Goal: Task Accomplishment & Management: Manage account settings

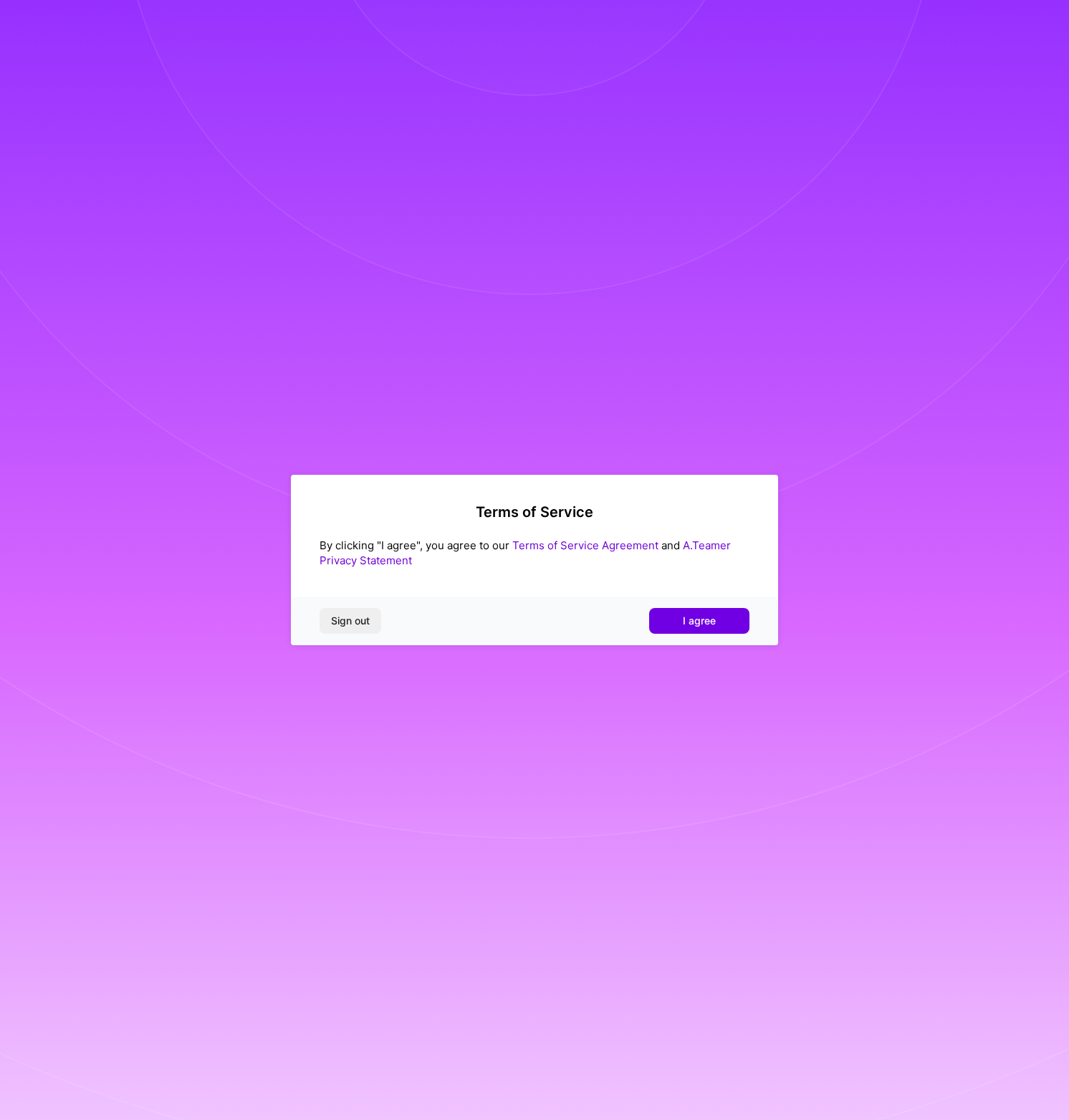
click at [672, 634] on div "Sign out I agree" at bounding box center [534, 621] width 487 height 49
click at [671, 629] on button "I agree" at bounding box center [699, 621] width 101 height 26
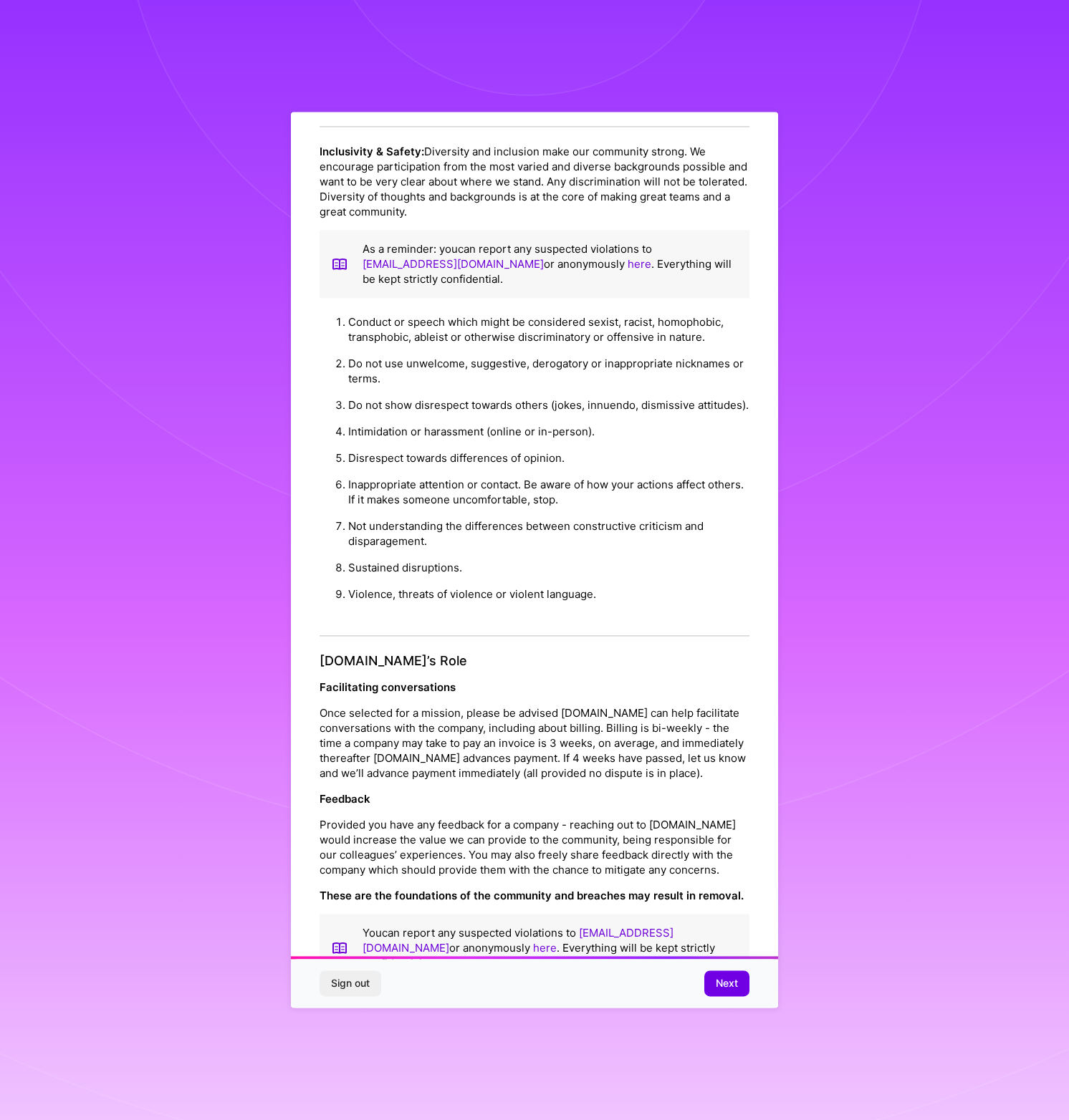
scroll to position [95, 0]
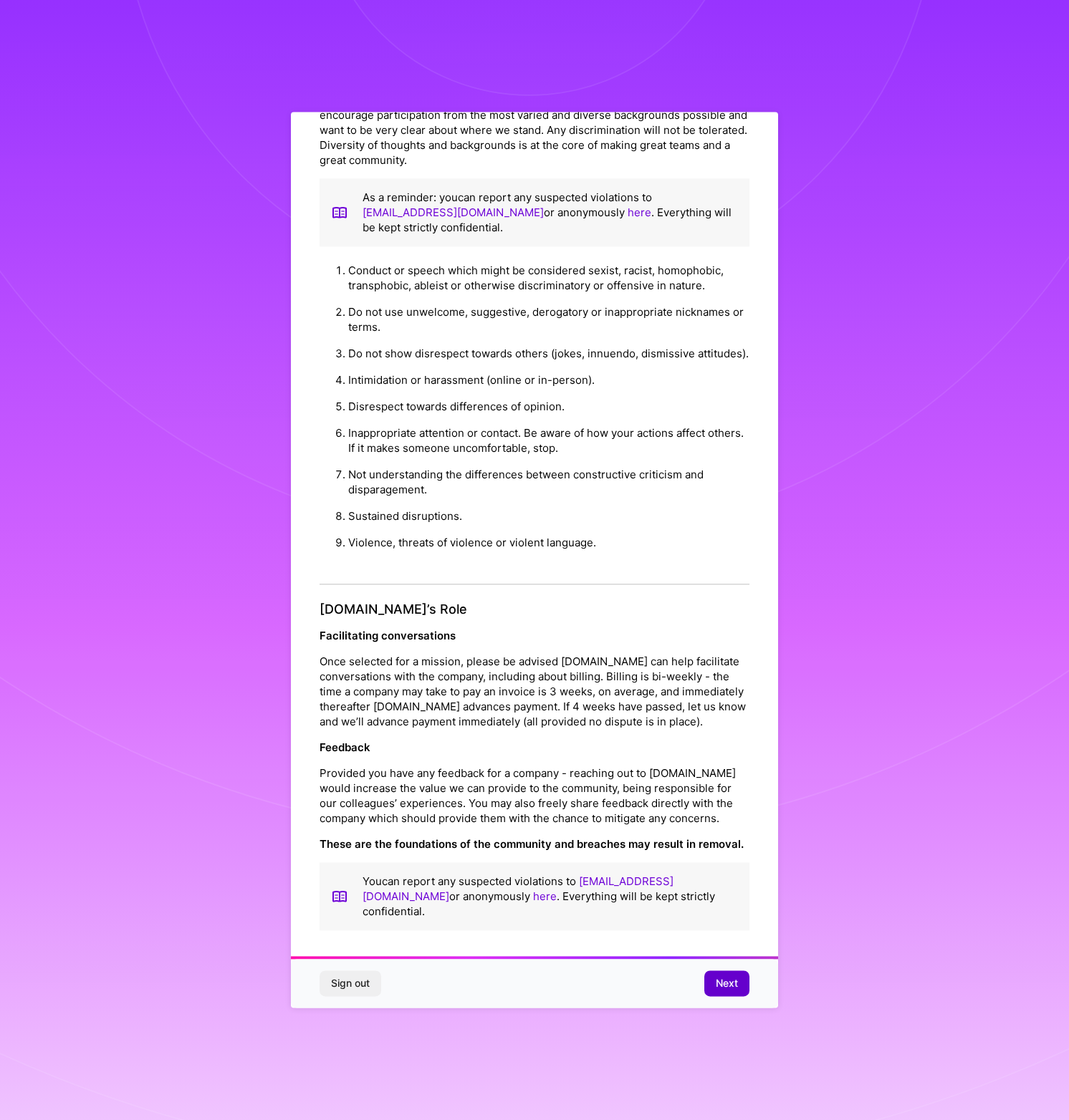
click at [728, 995] on button "Next" at bounding box center [726, 984] width 45 height 26
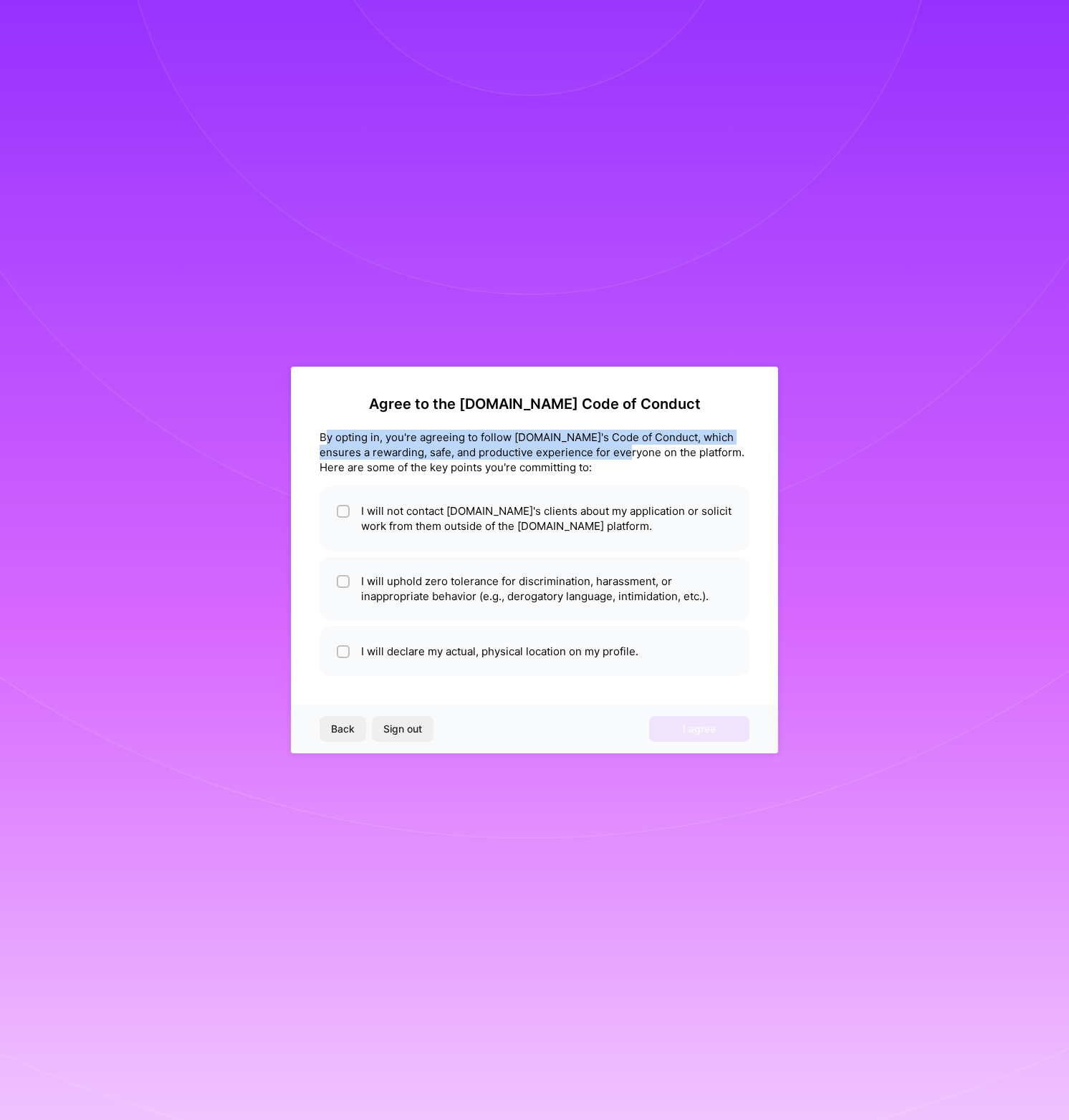
drag, startPoint x: 328, startPoint y: 433, endPoint x: 613, endPoint y: 458, distance: 286.1
click at [613, 458] on div "By opting in, you're agreeing to follow A.Team's Code of Conduct, which ensures…" at bounding box center [534, 452] width 430 height 45
click at [613, 459] on div "By opting in, you're agreeing to follow A.Team's Code of Conduct, which ensures…" at bounding box center [534, 452] width 430 height 45
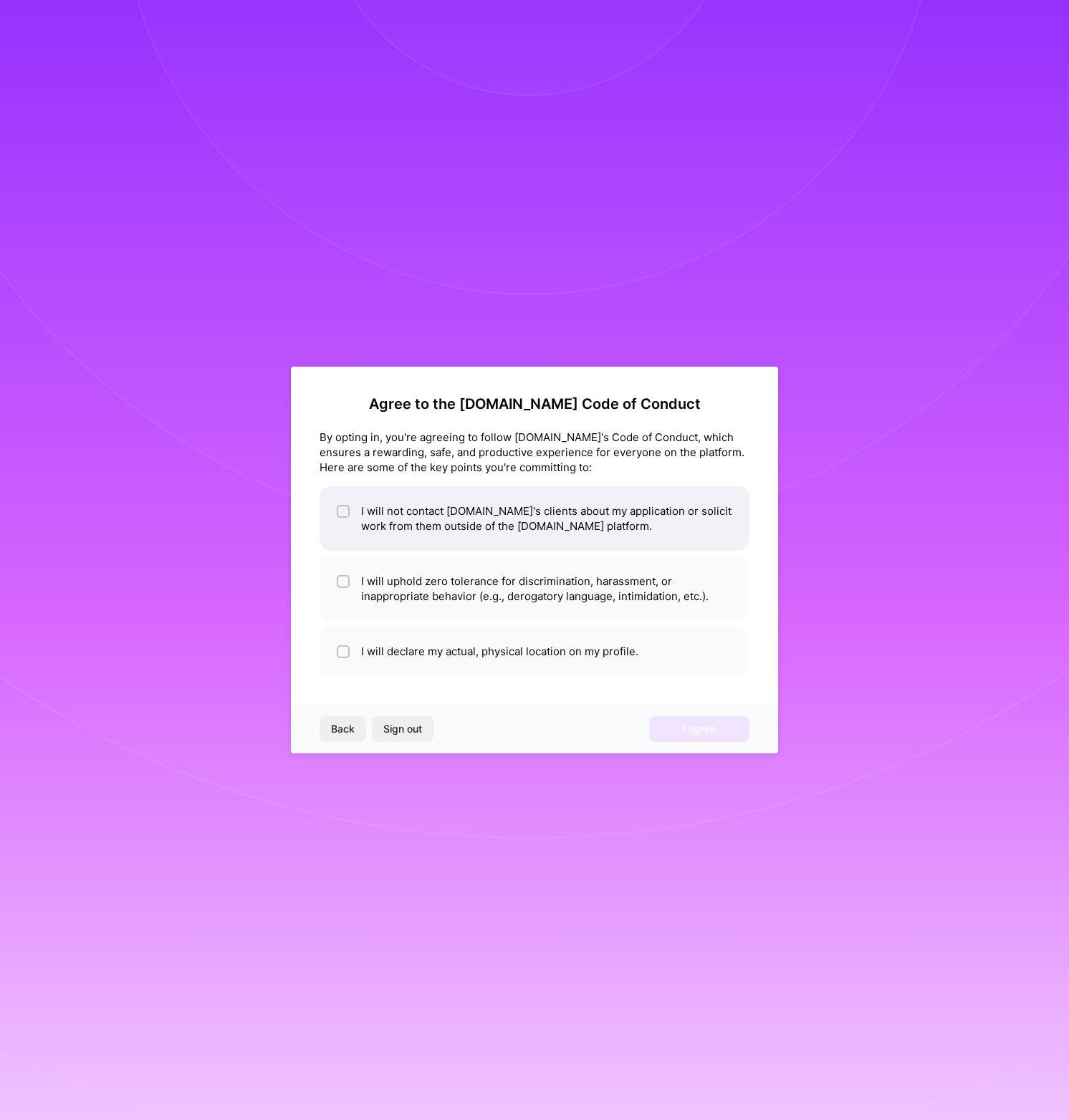
click at [351, 516] on li "I will not contact A.Team's clients about my application or solicit work from t…" at bounding box center [534, 518] width 430 height 64
checkbox input "true"
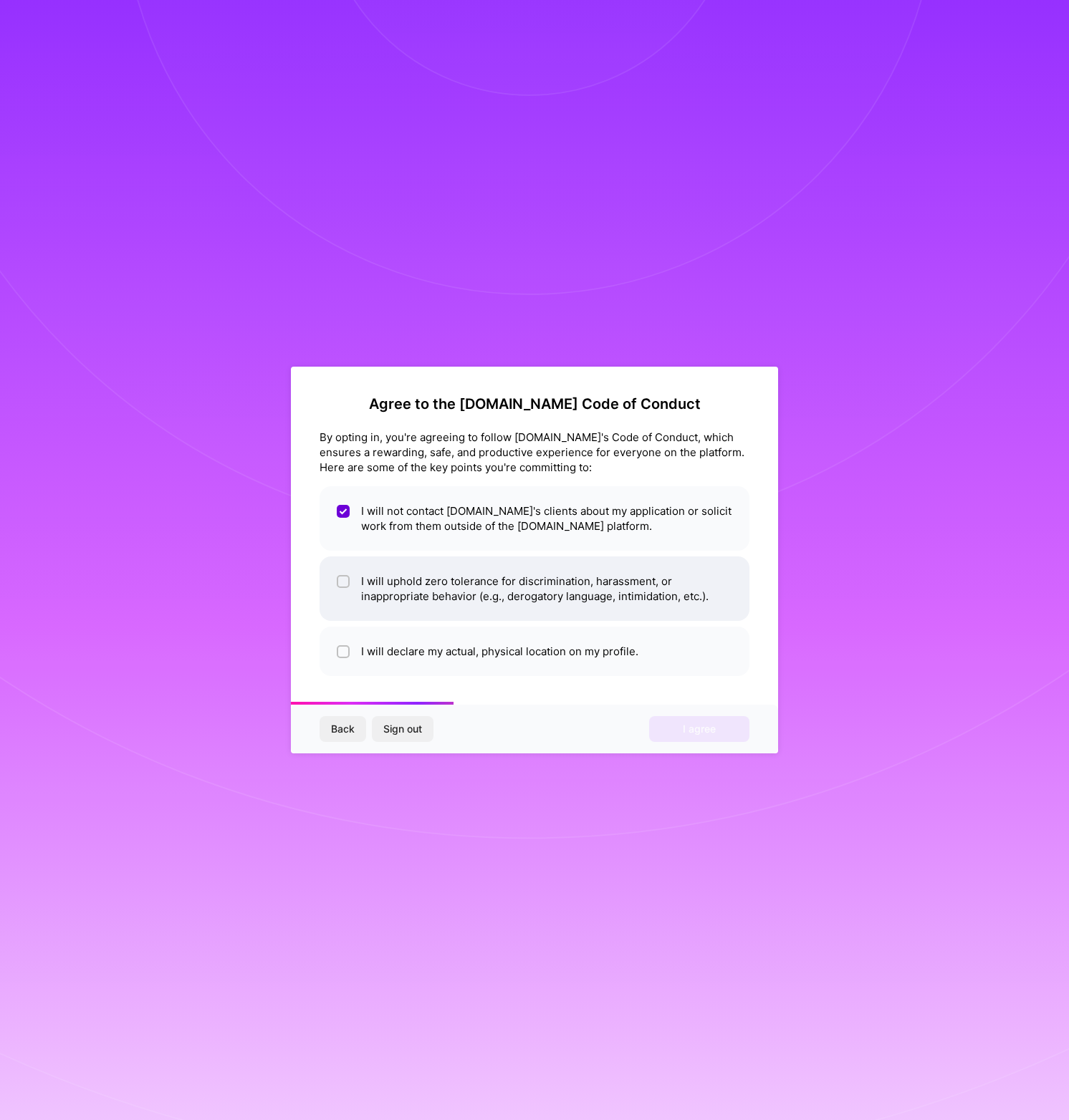
click at [335, 581] on li "I will uphold zero tolerance for discrimination, harassment, or inappropriate b…" at bounding box center [534, 588] width 430 height 64
checkbox input "true"
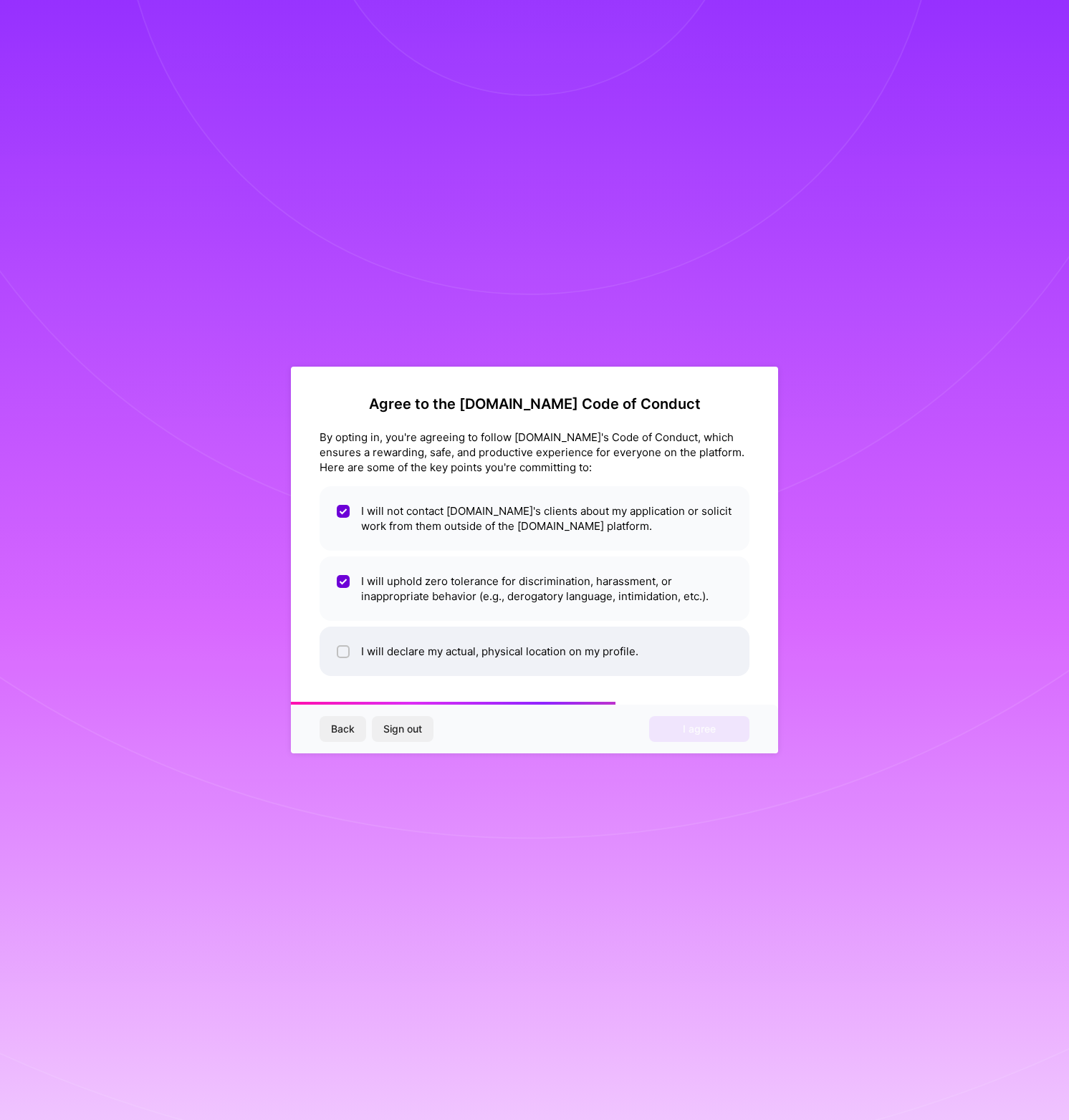
click at [332, 637] on li "I will declare my actual, physical location on my profile." at bounding box center [534, 652] width 430 height 50
checkbox input "true"
click at [678, 728] on button "I agree" at bounding box center [699, 729] width 101 height 26
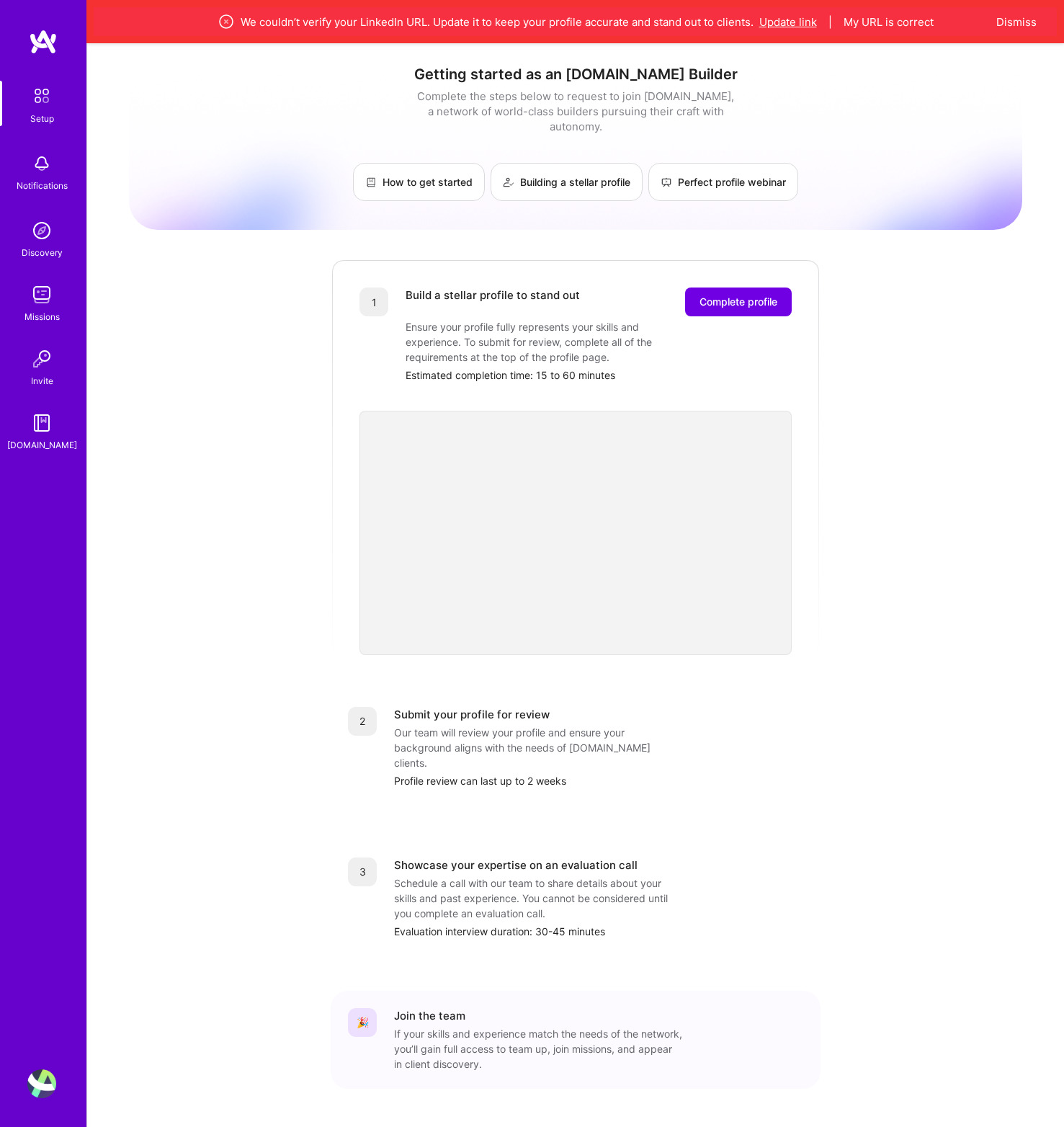
click at [784, 22] on button "Update link" at bounding box center [788, 22] width 57 height 15
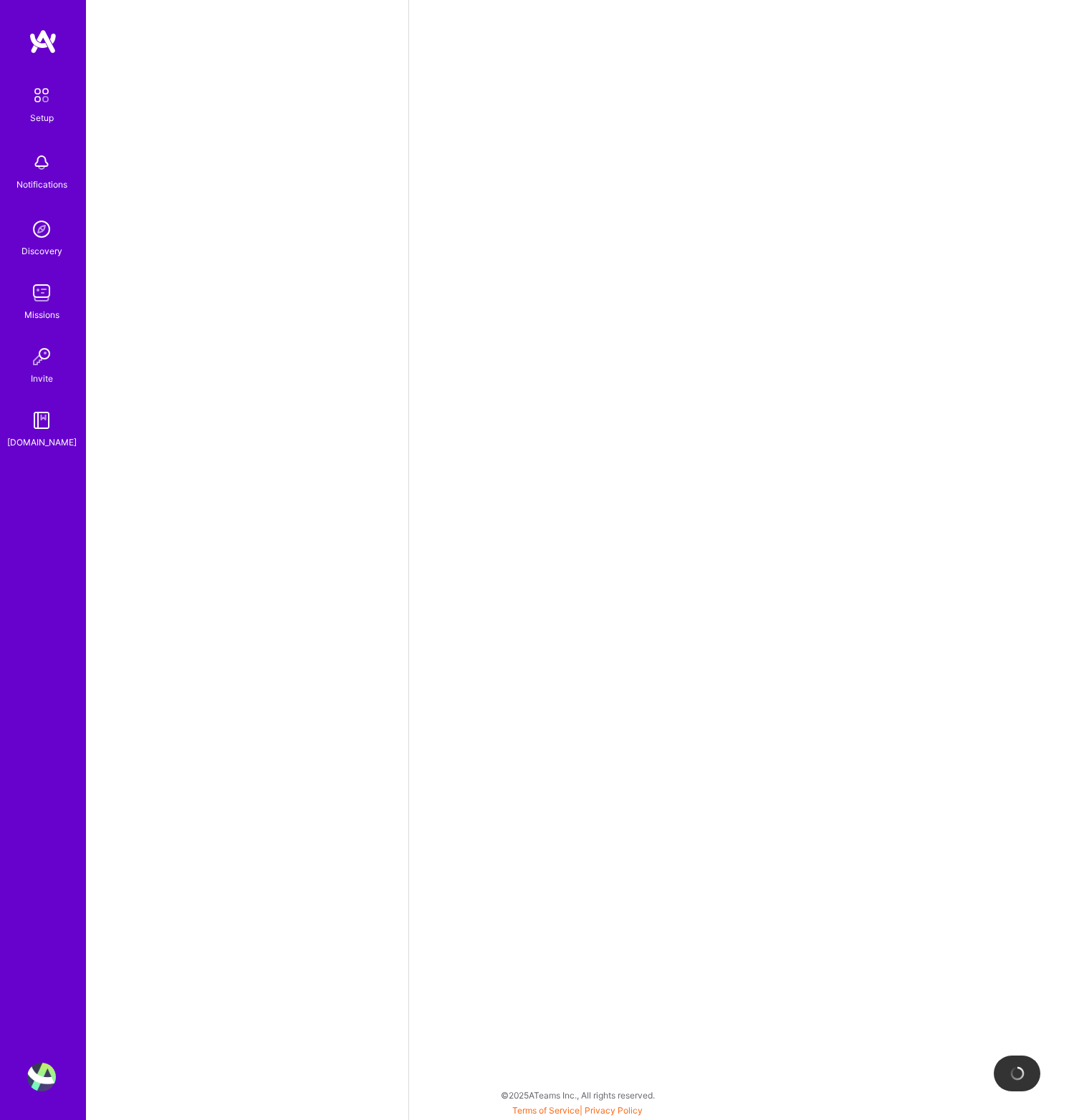
select select "US"
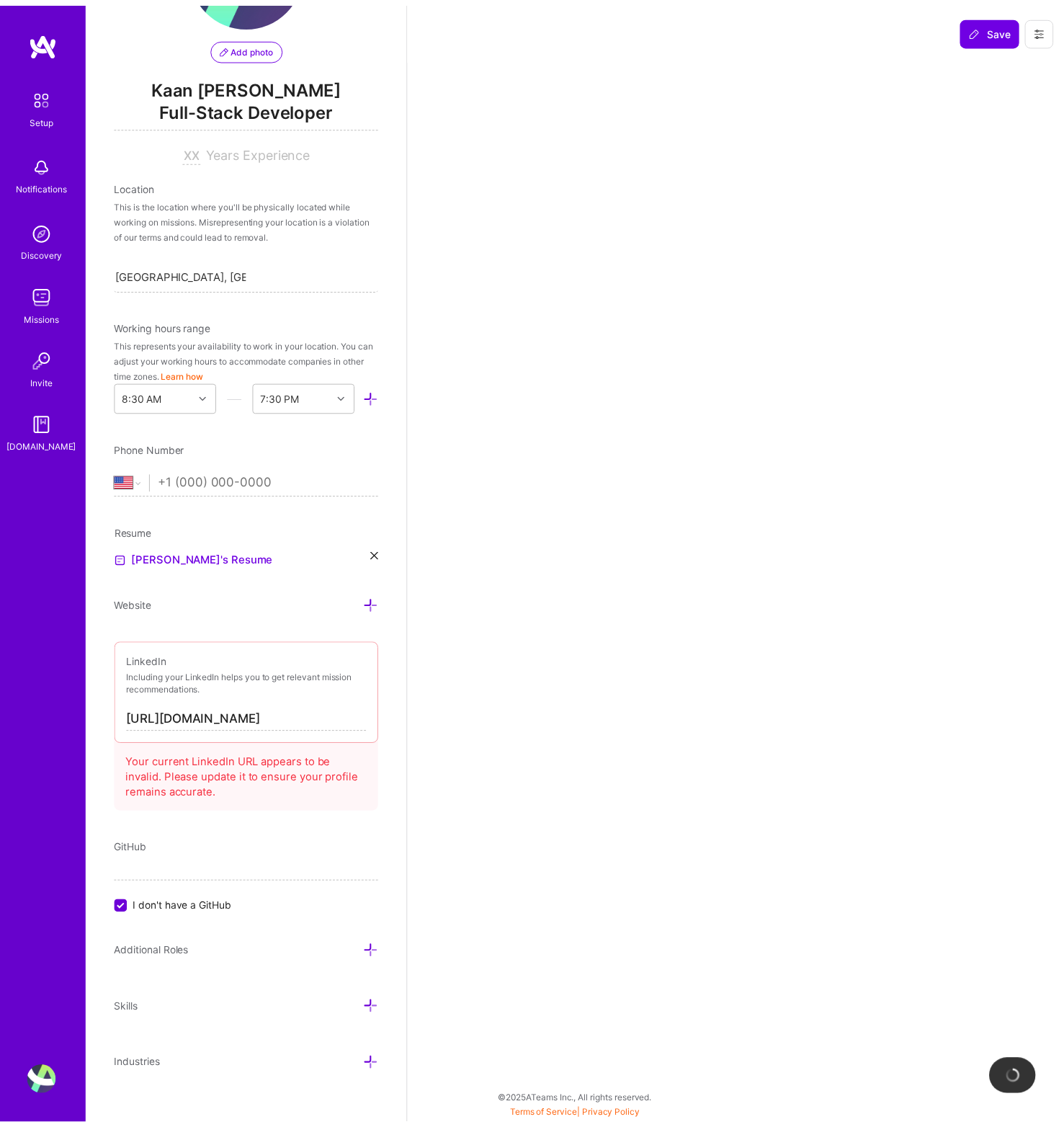
scroll to position [135, 0]
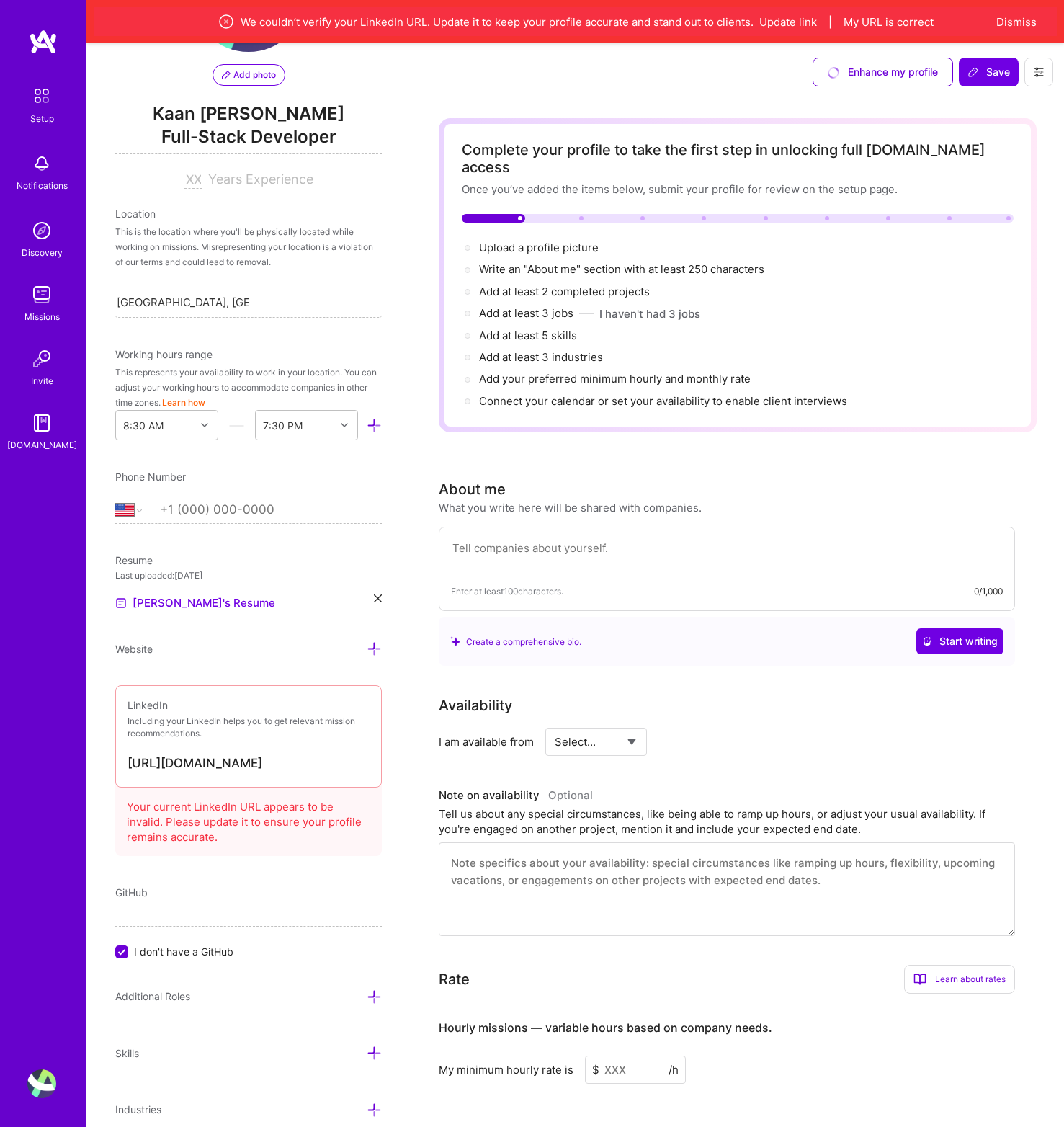
click at [309, 767] on input "https://linkedin.com/in/kaanmertkoc" at bounding box center [248, 764] width 242 height 23
type input "https://linkedin.com/in/kaan-mert-koc"
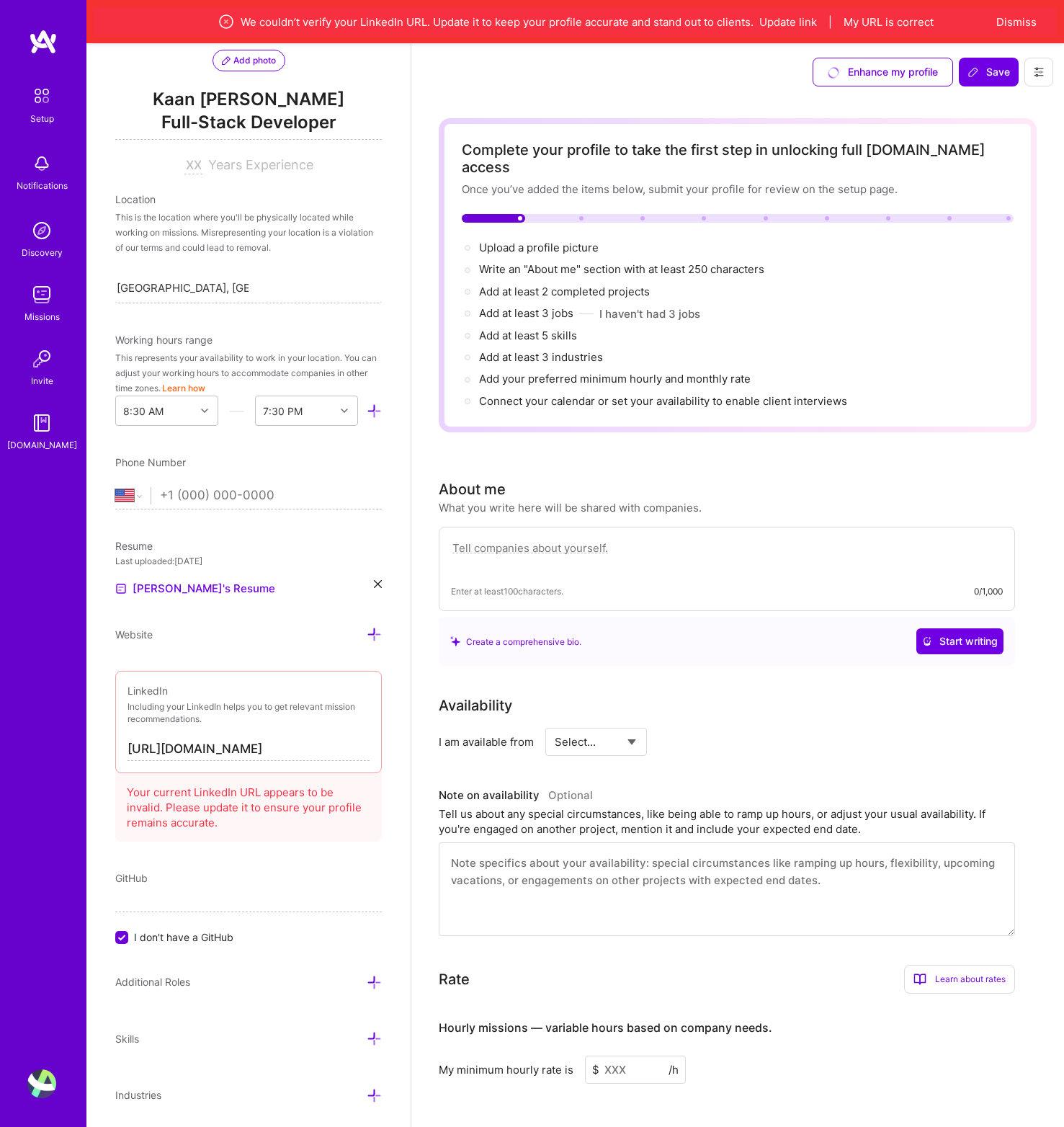
scroll to position [151, 0]
click at [179, 866] on div "Add photo Kaan Mert Koc Full-Stack Developer Years Experience Location This is …" at bounding box center [249, 607] width 324 height 1127
click at [176, 881] on div "GitHub" at bounding box center [249, 877] width 267 height 15
click at [114, 940] on div "Add photo Kaan Mert Koc Full-Stack Developer Years Experience Location This is …" at bounding box center [249, 607] width 324 height 1127
click at [131, 929] on label "I don't have a GitHub" at bounding box center [249, 936] width 267 height 15
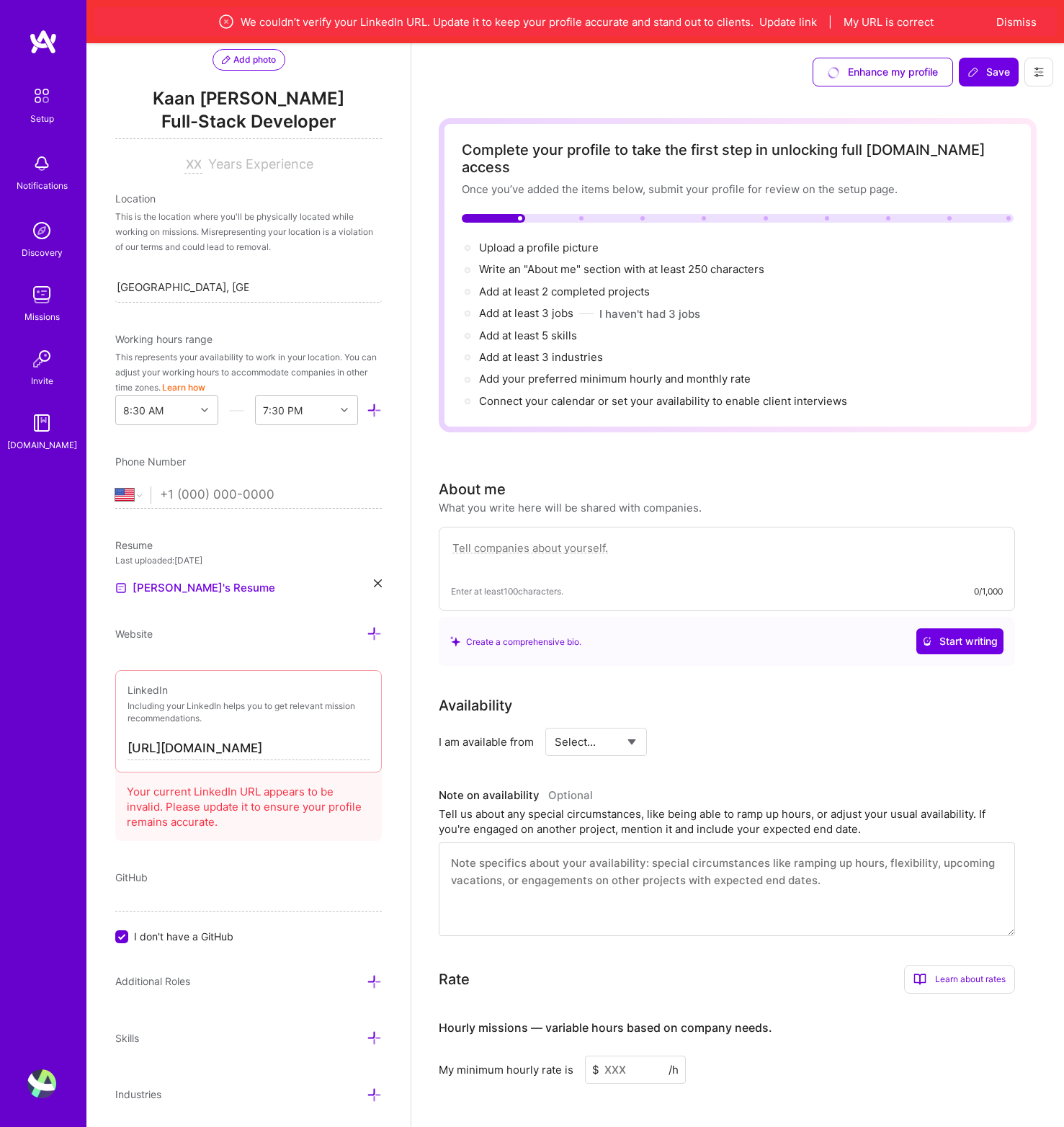
click at [130, 932] on input "I don't have a GitHub" at bounding box center [123, 938] width 13 height 13
click at [151, 887] on div "GitHub This field can't be empty I don't have a GitHub" at bounding box center [249, 915] width 267 height 90
click at [150, 902] on input at bounding box center [249, 900] width 267 height 23
paste input "https://github.com/kaanmertkoc"
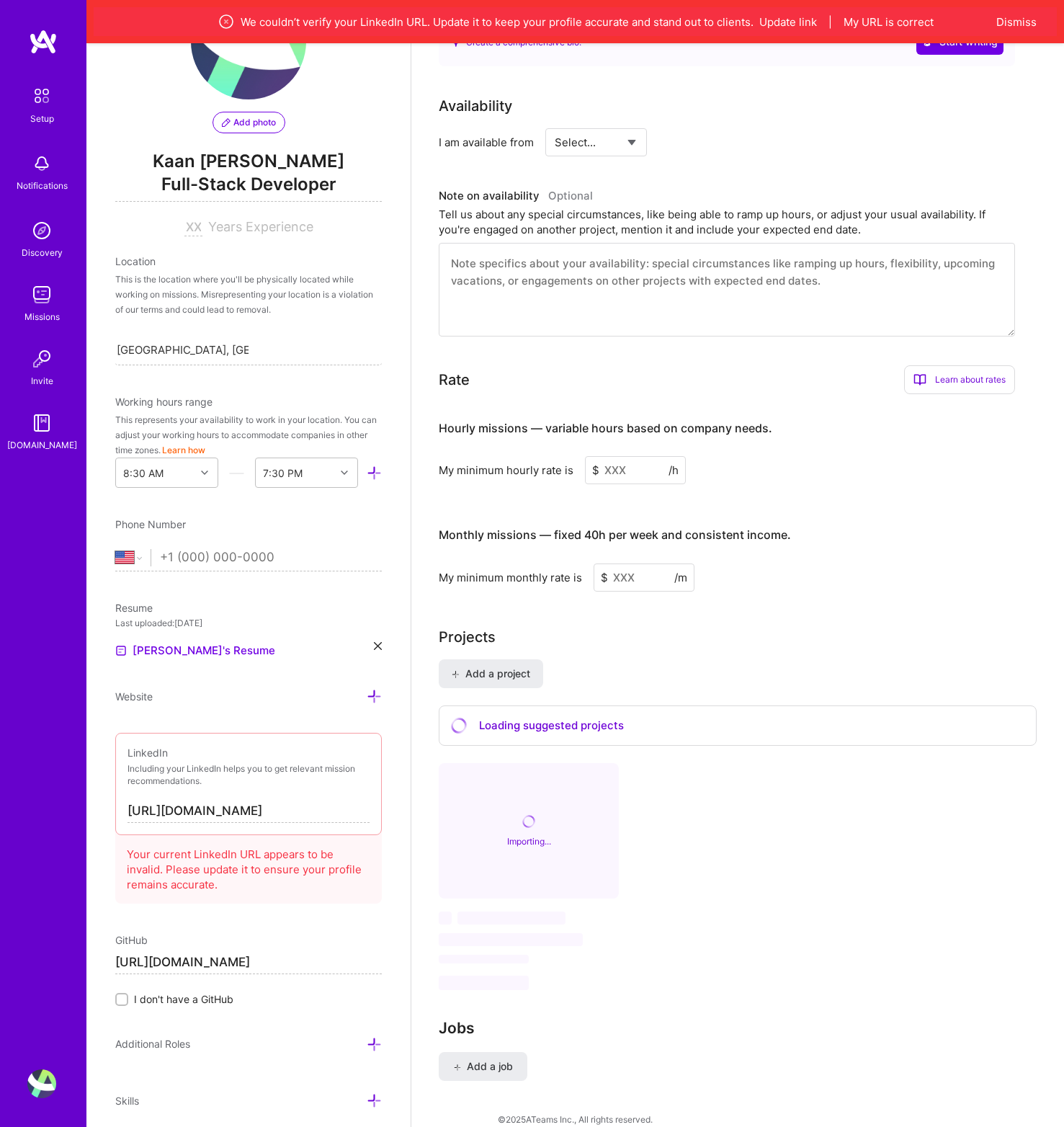
scroll to position [0, 0]
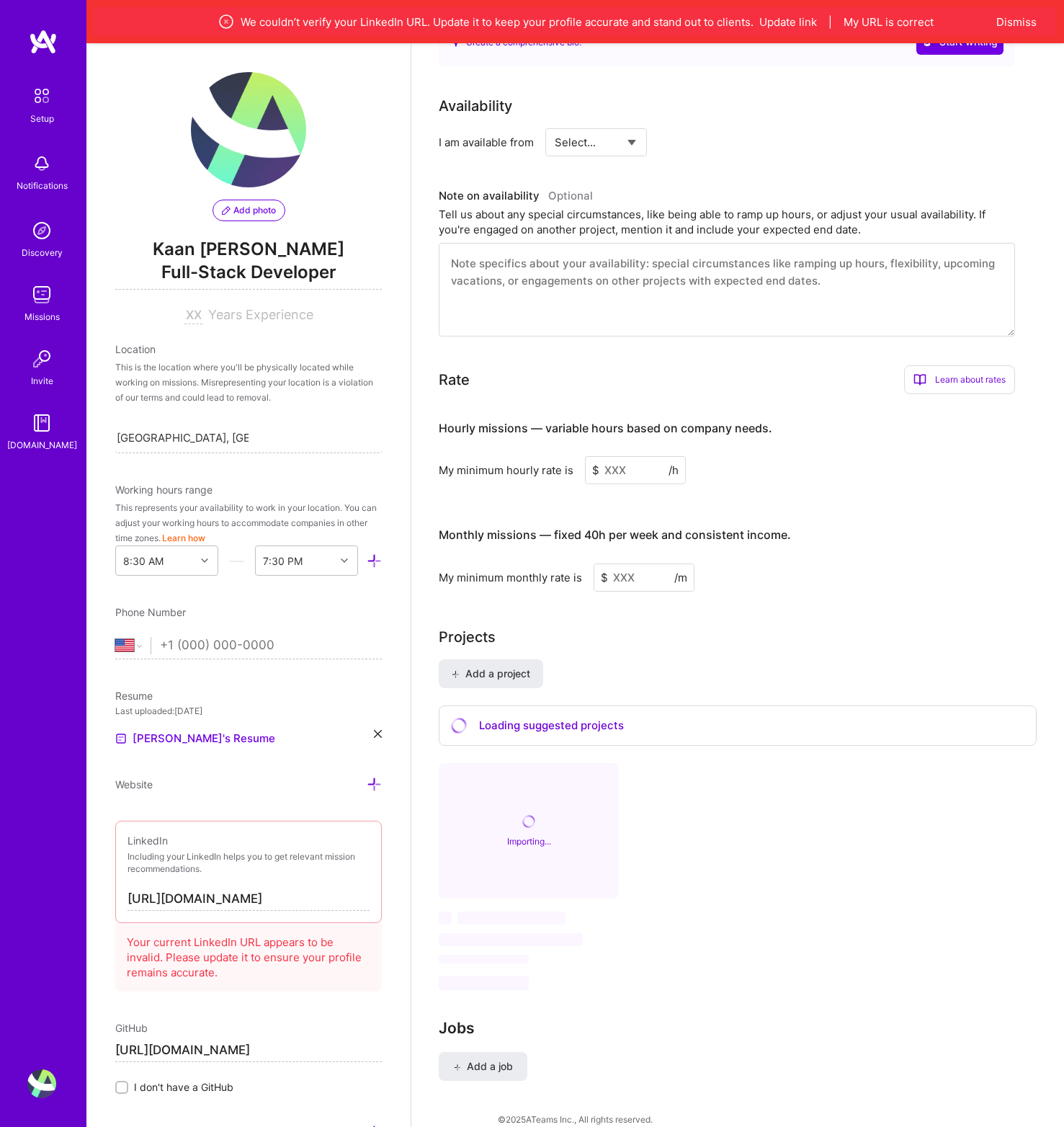
type input "https://github.com/kaanmertkoc"
click at [246, 378] on div "This is the location where you'll be physically located while working on missio…" at bounding box center [249, 383] width 267 height 46
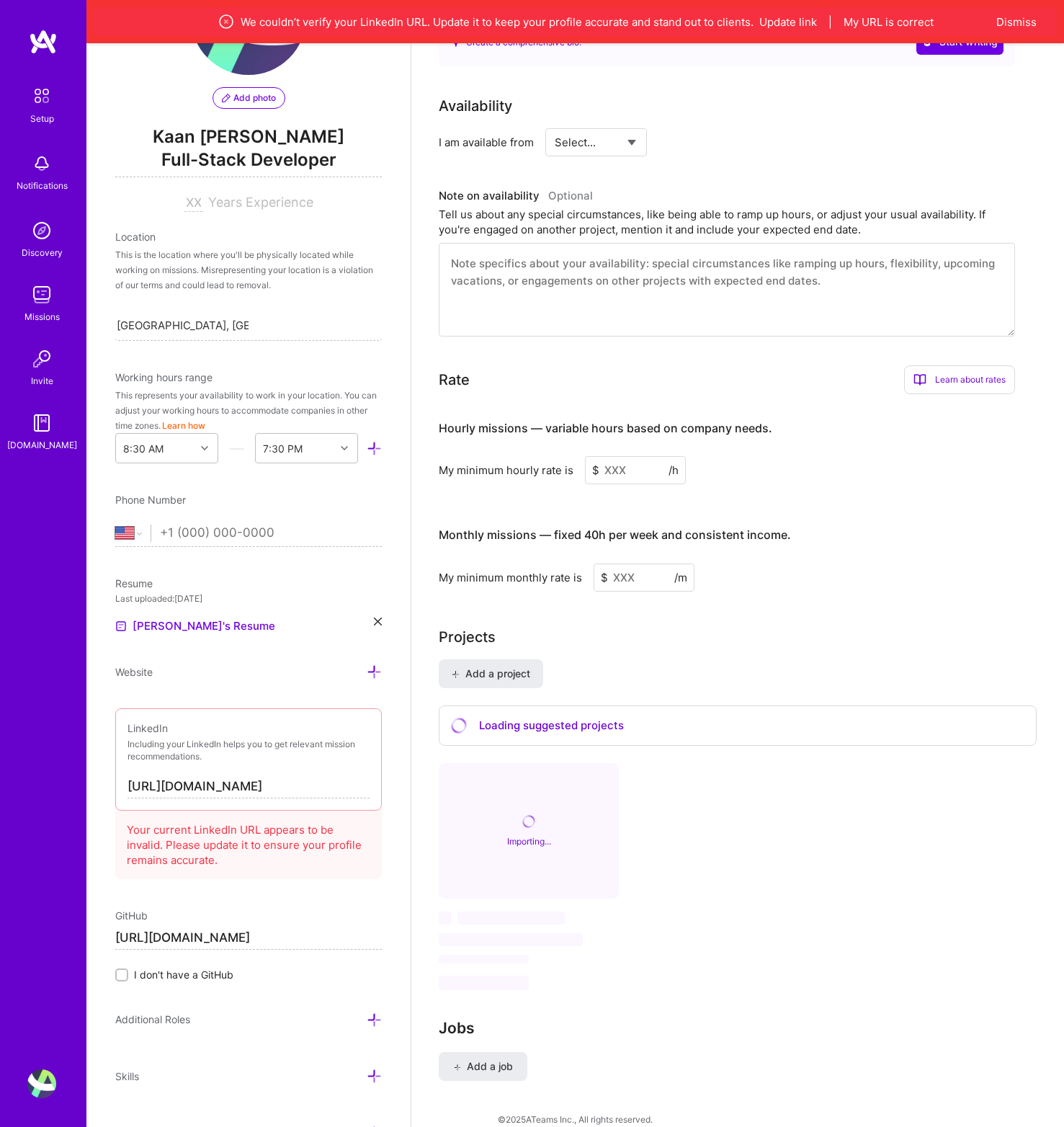
scroll to position [151, 0]
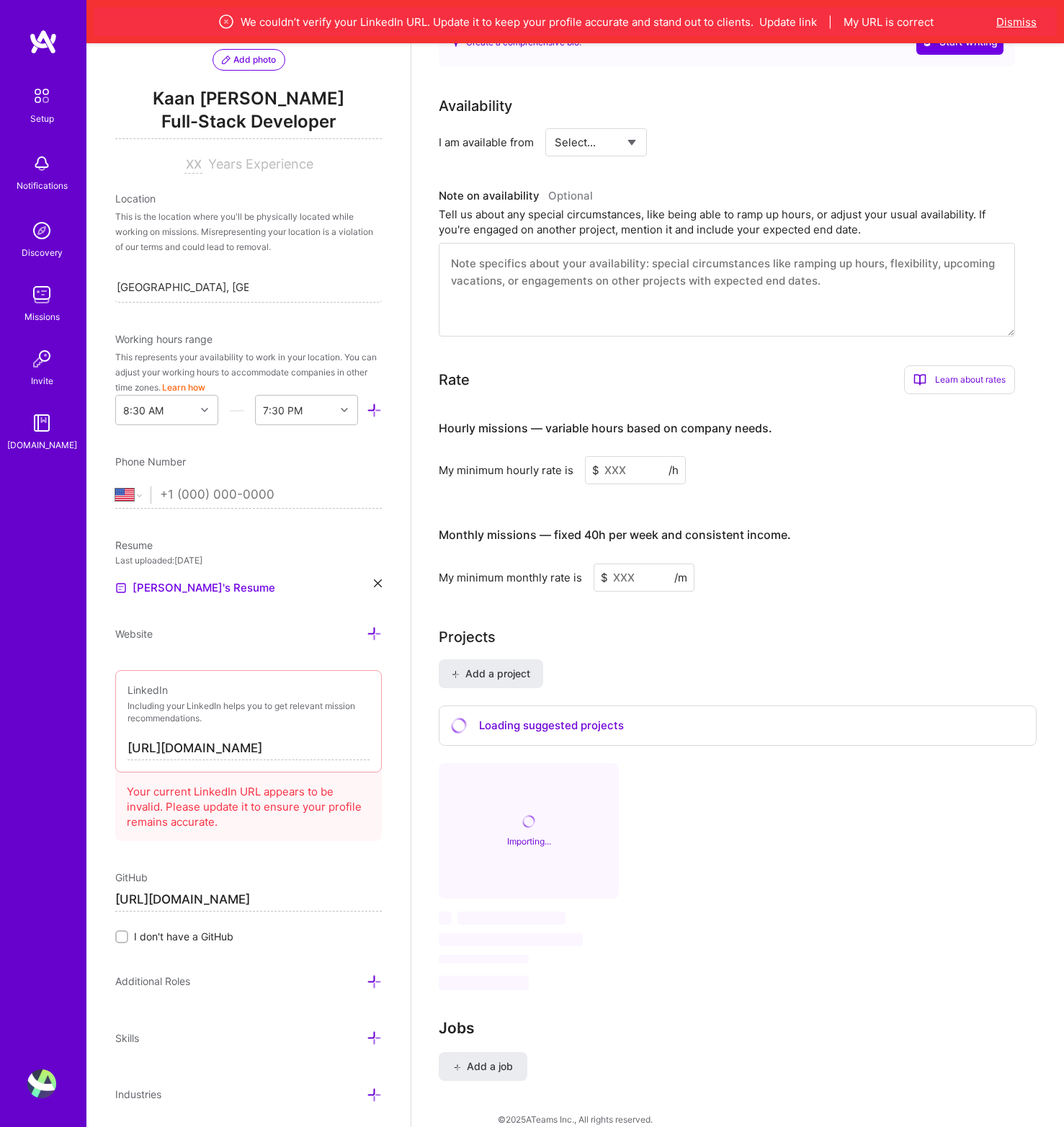
click at [1013, 17] on button "Dismiss" at bounding box center [1017, 22] width 40 height 15
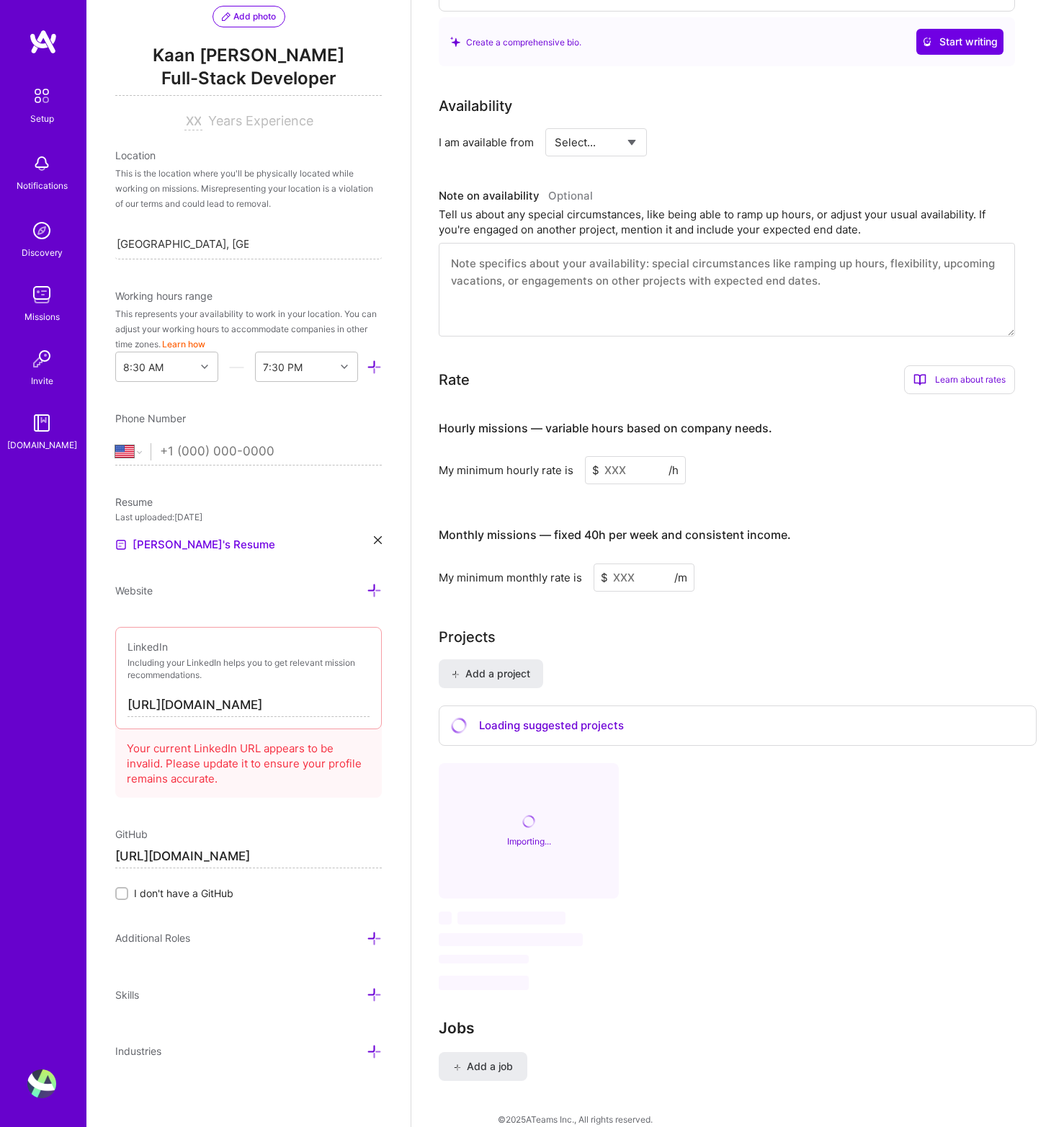
click at [227, 718] on div "LinkedIn Including your LinkedIn helps you to get relevant mission recommendati…" at bounding box center [249, 678] width 267 height 102
click at [226, 713] on input "https://linkedin.com/in/kaan-mert-koc" at bounding box center [248, 706] width 242 height 23
click at [226, 711] on input "https://linkedin.com/in/kaan-mert-koc" at bounding box center [248, 706] width 242 height 23
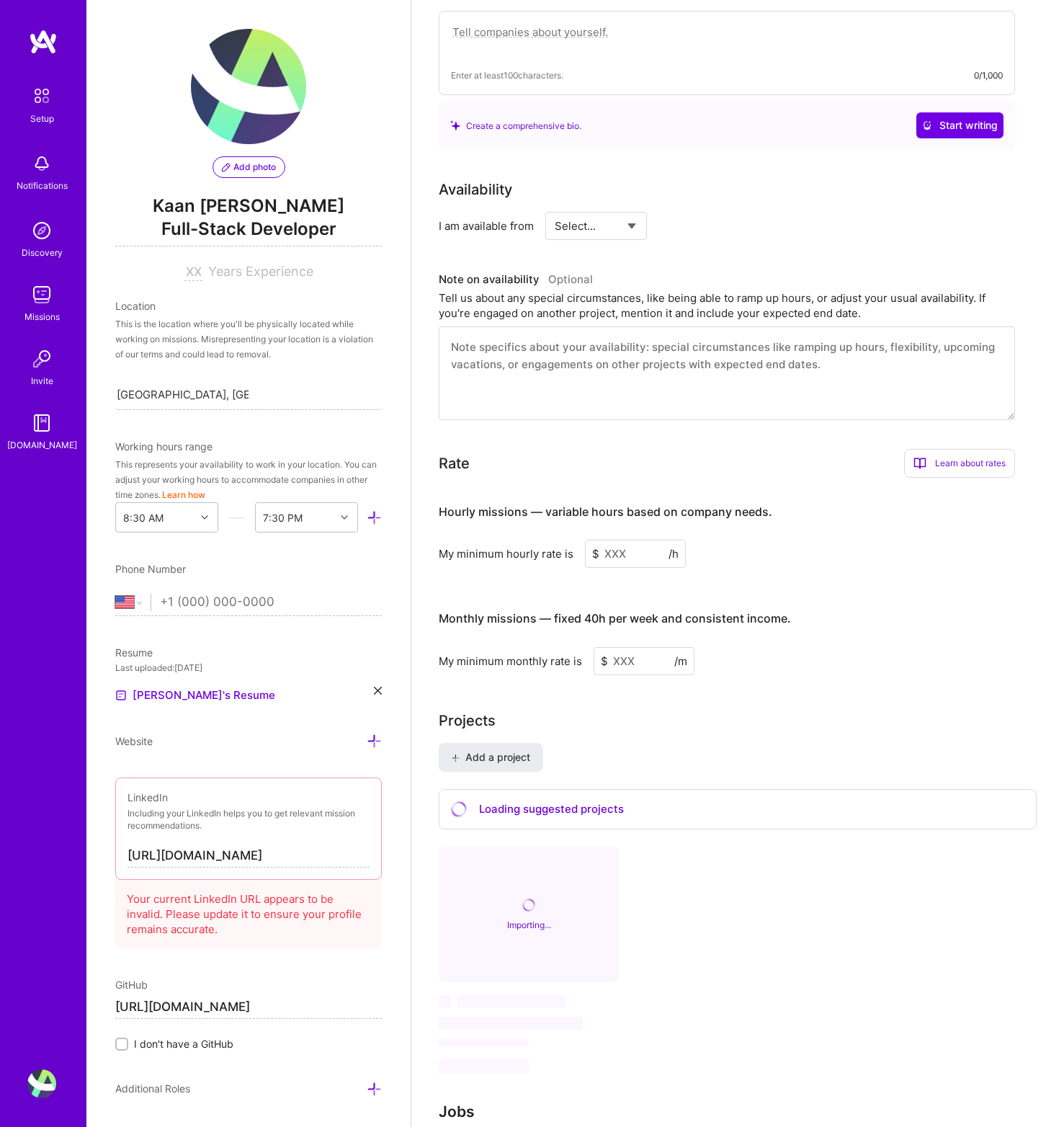
scroll to position [415, 0]
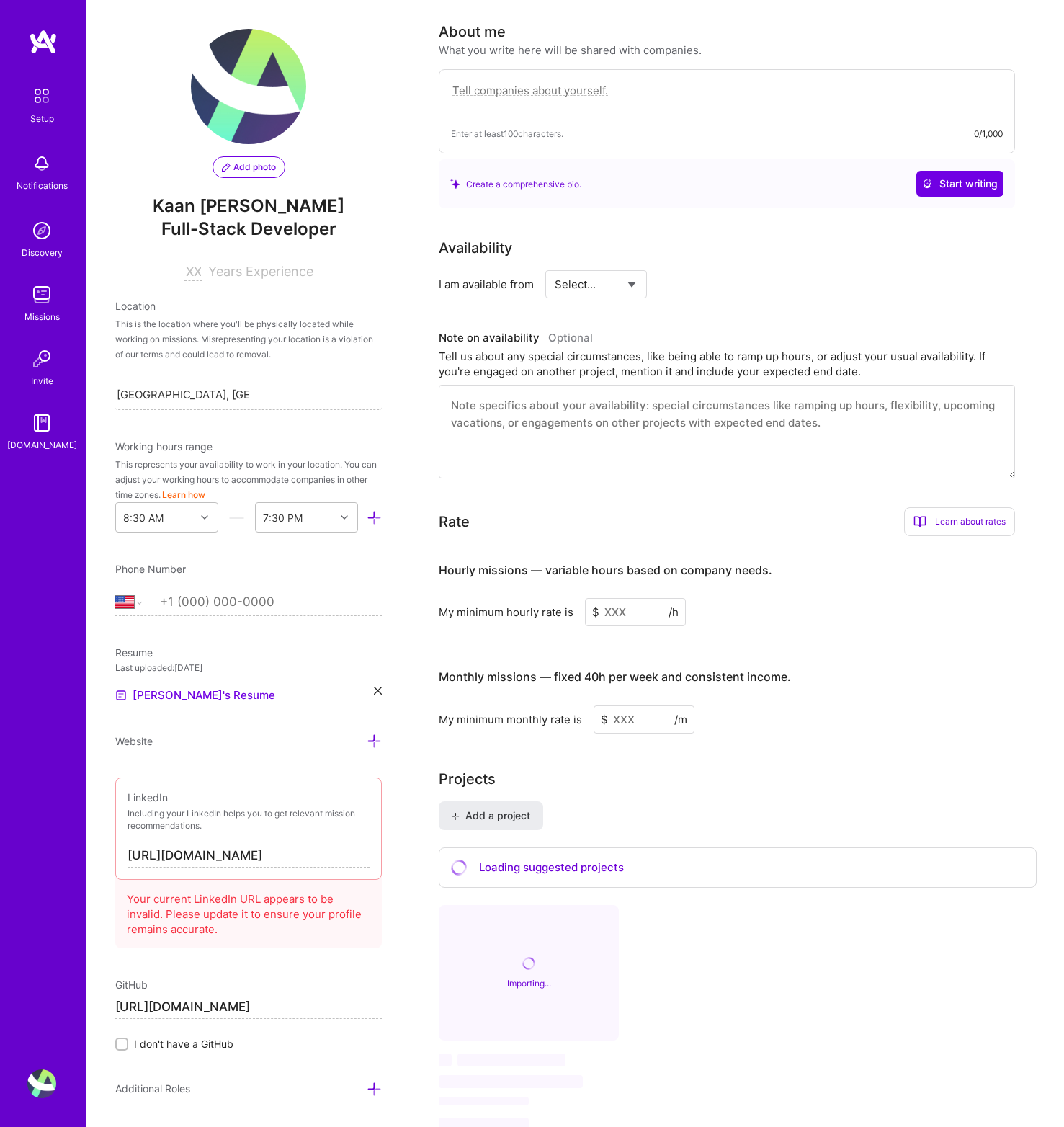
click at [46, 95] on img at bounding box center [42, 96] width 30 height 30
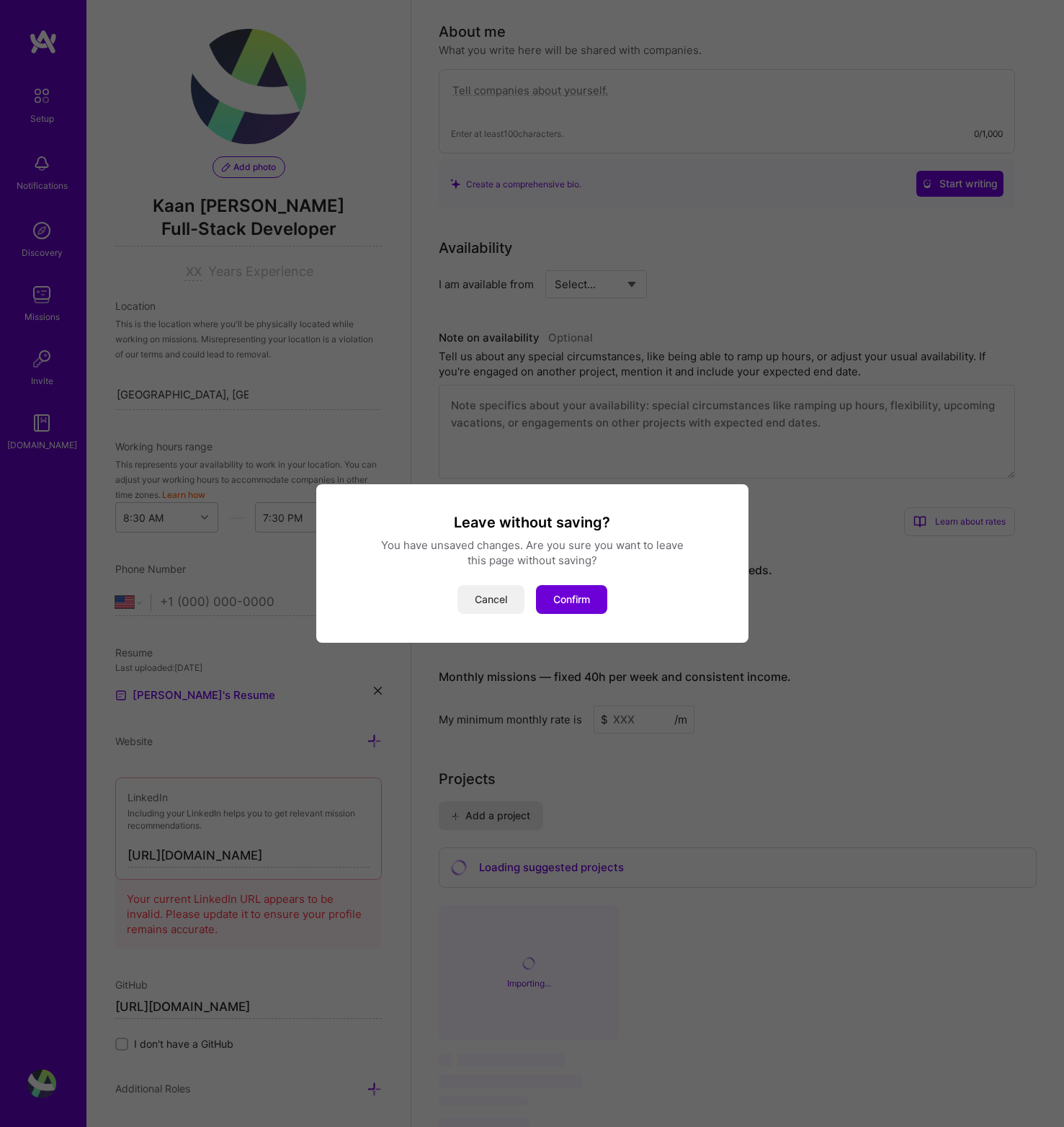
click at [465, 603] on button "Cancel" at bounding box center [491, 599] width 67 height 29
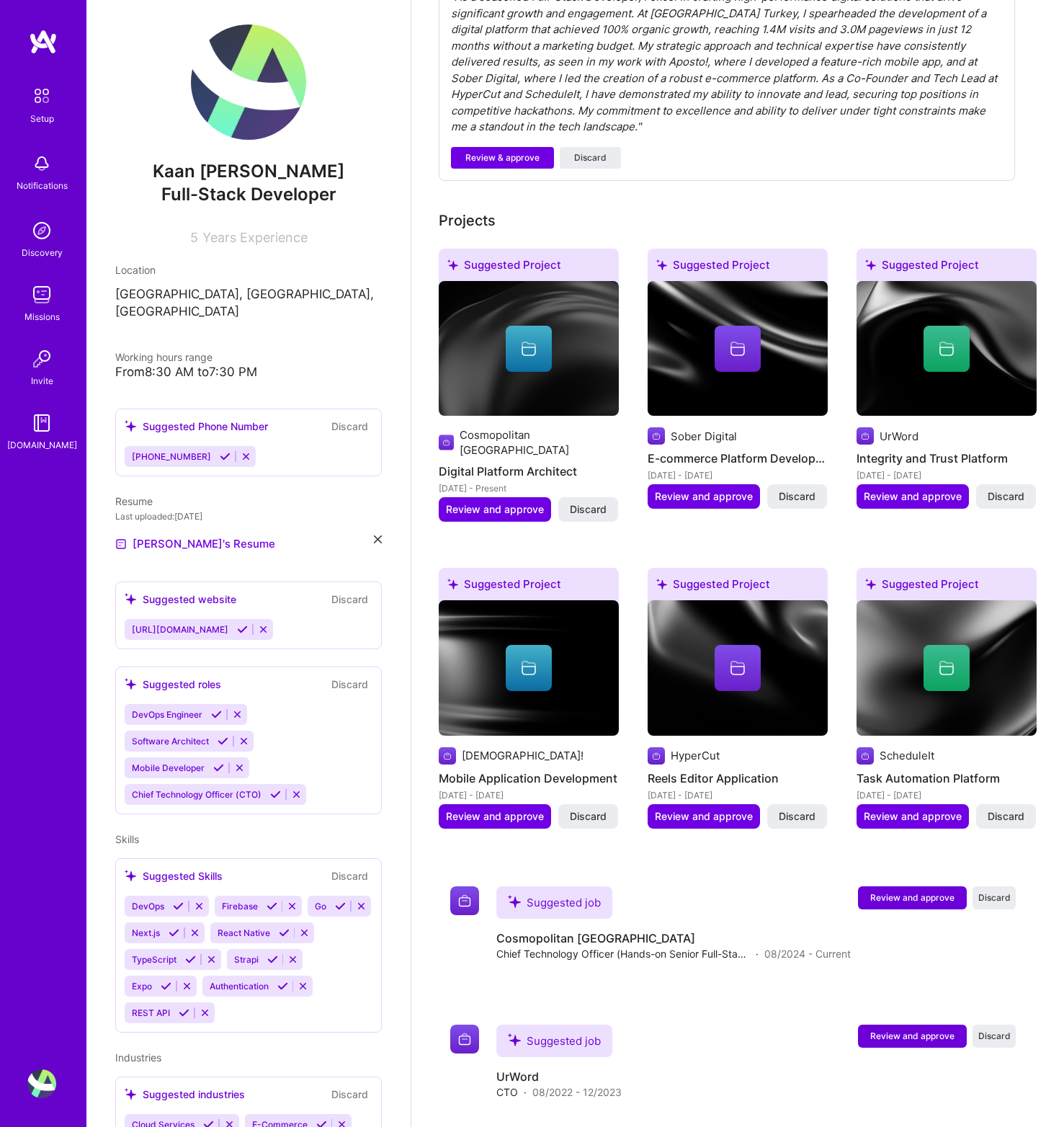
scroll to position [0, 0]
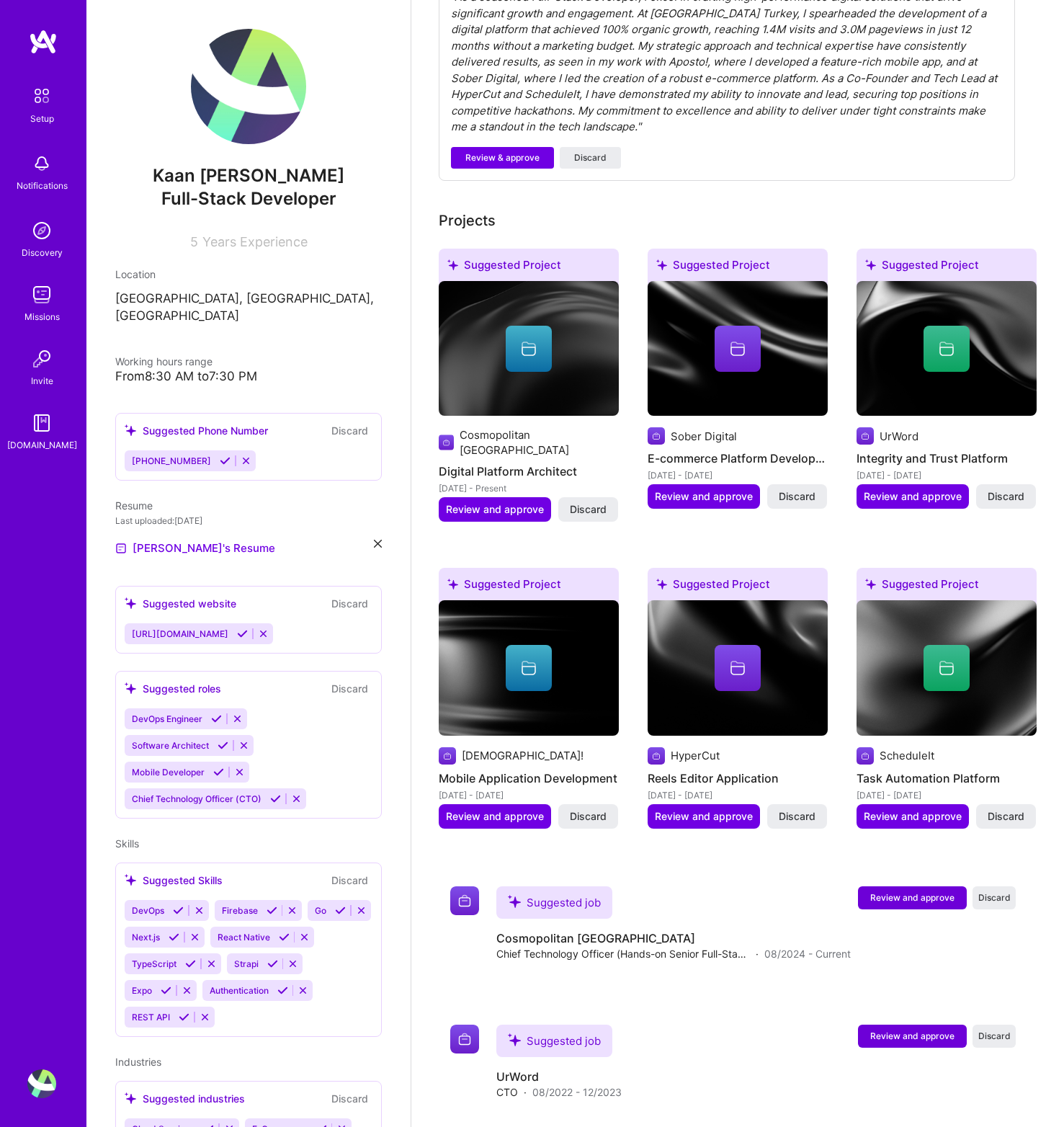
click at [640, 162] on div "Suggested bio " As a seasoned Full-Stack Developer, I excel in crafting high-pe…" at bounding box center [727, 65] width 577 height 230
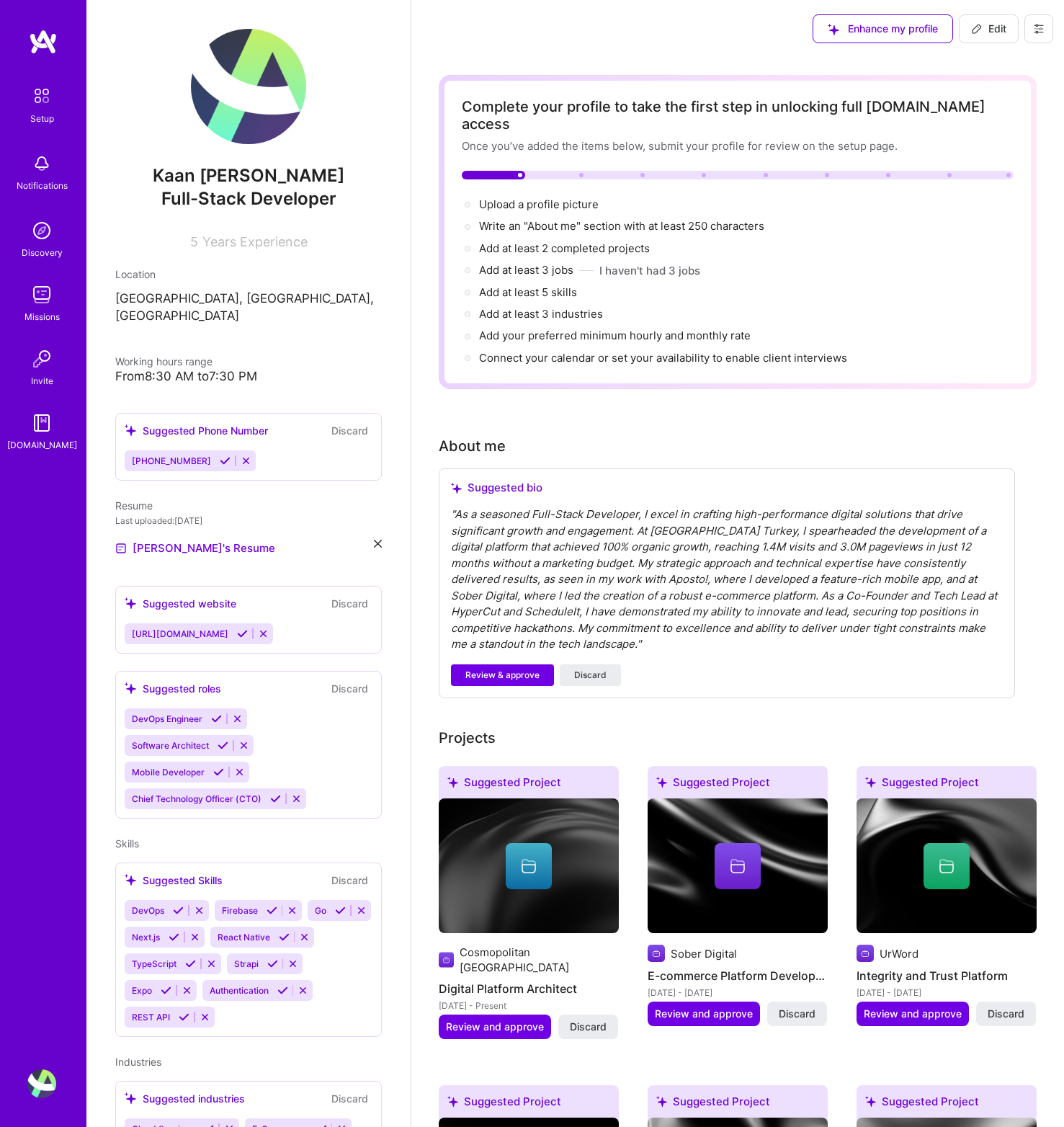
click at [35, 90] on img at bounding box center [42, 96] width 30 height 30
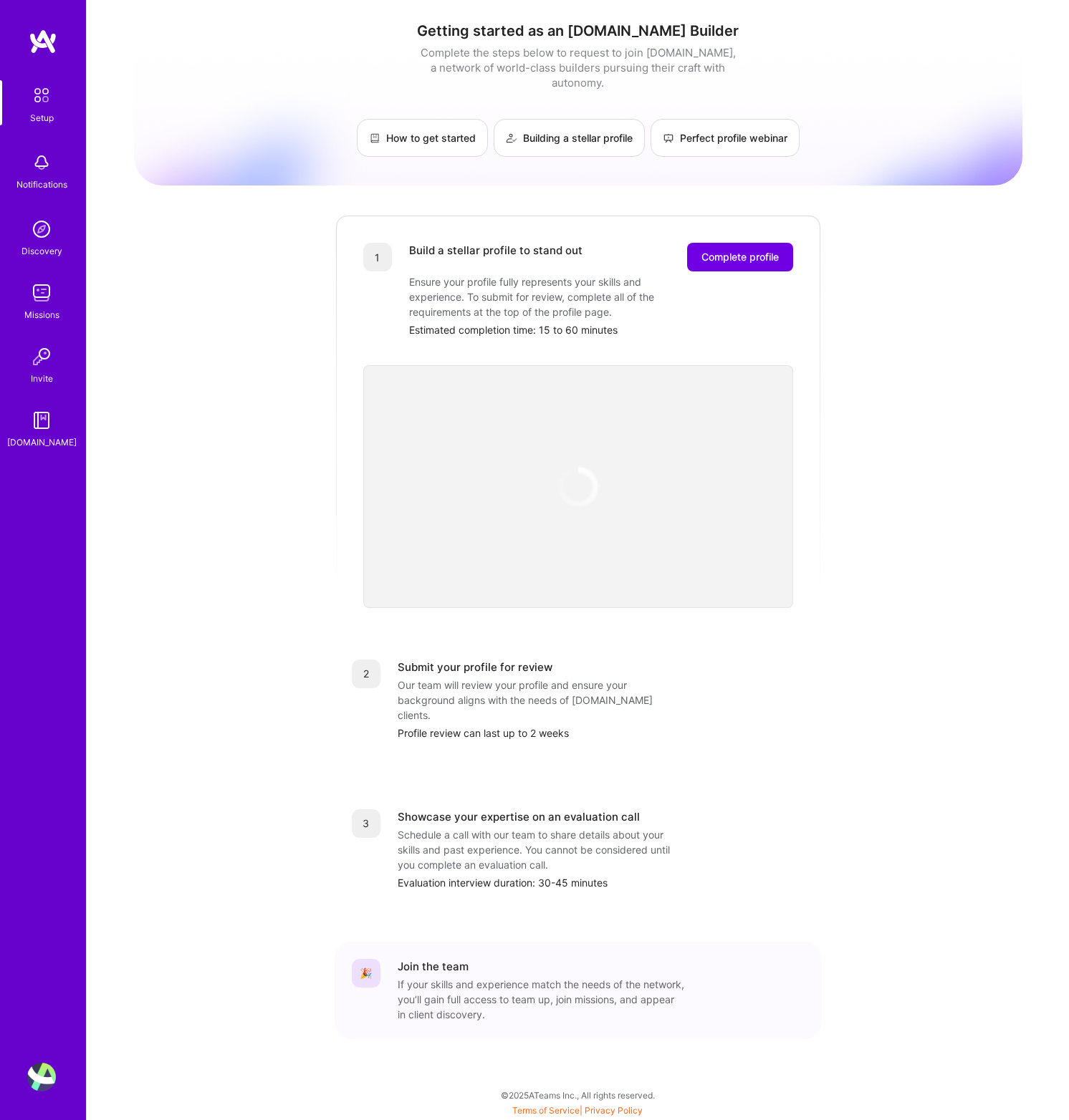
click at [42, 20] on div "Setup Notifications Discovery Missions Invite A.Guide Profile" at bounding box center [43, 560] width 86 height 1120
click at [41, 28] on div "Setup Notifications Discovery Missions Invite A.Guide Profile" at bounding box center [43, 560] width 86 height 1120
click at [38, 35] on img at bounding box center [43, 41] width 28 height 26
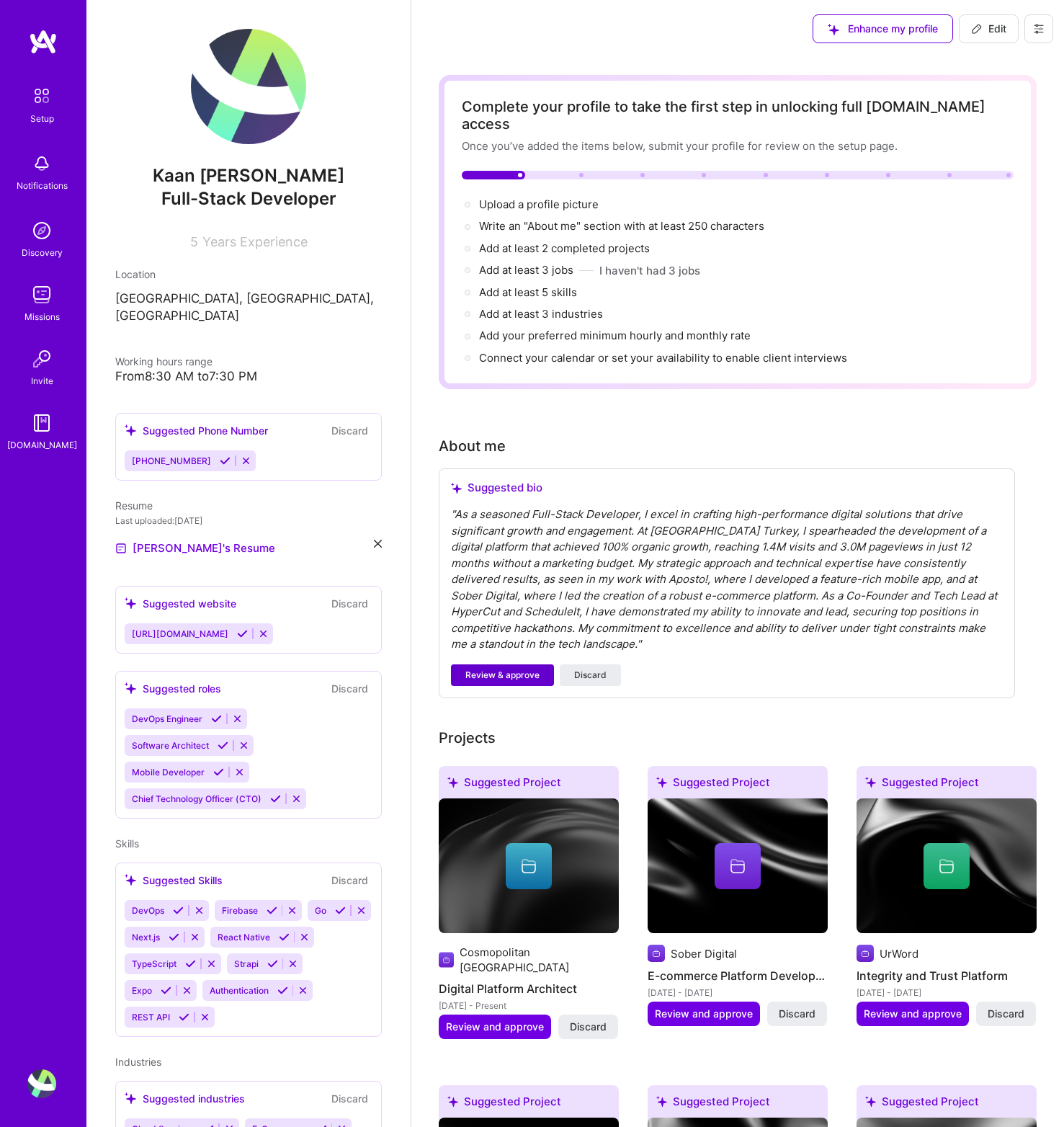
click at [526, 669] on span "Review & approve" at bounding box center [502, 675] width 74 height 13
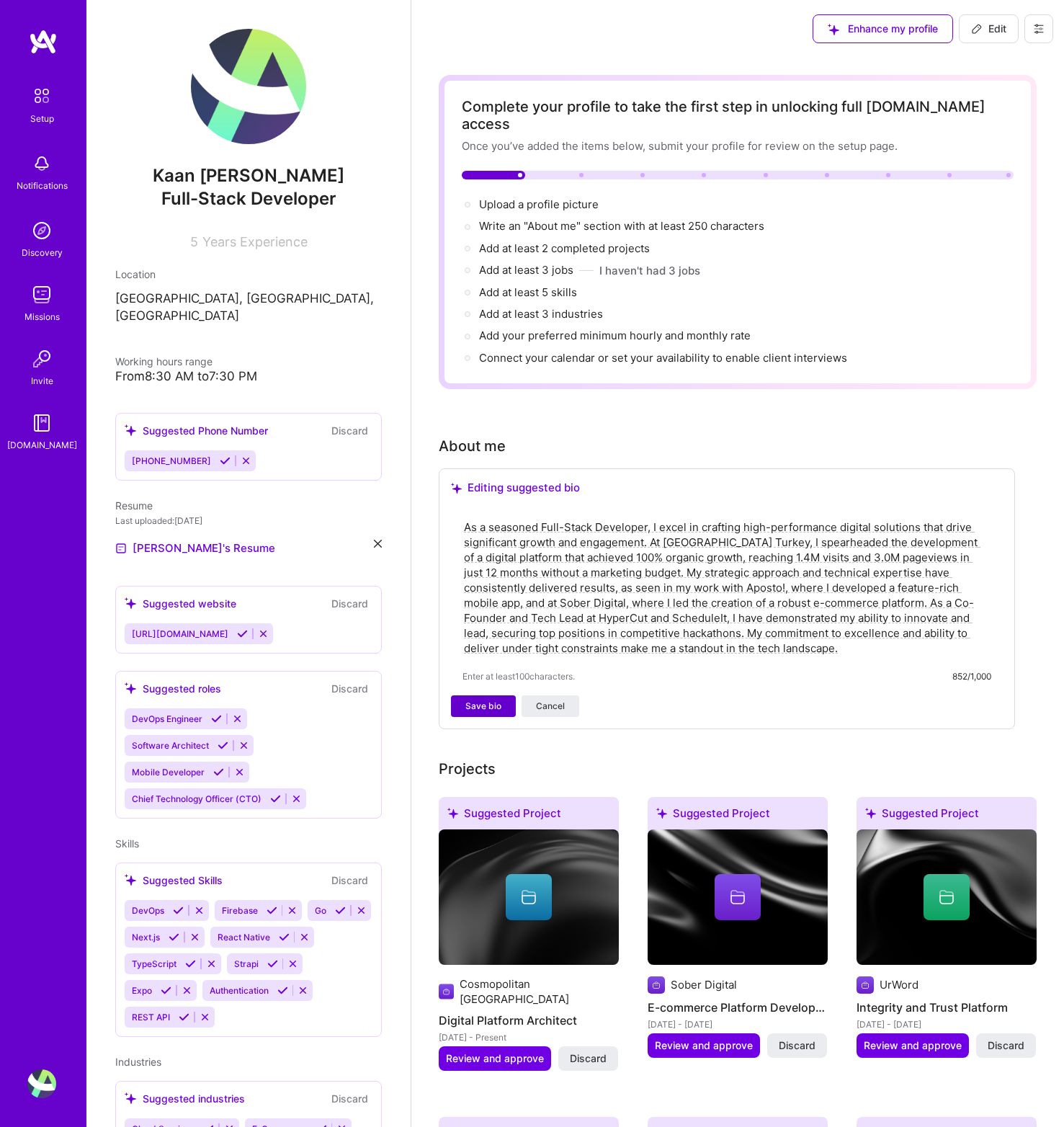
click at [485, 700] on span "Save bio" at bounding box center [484, 706] width 36 height 13
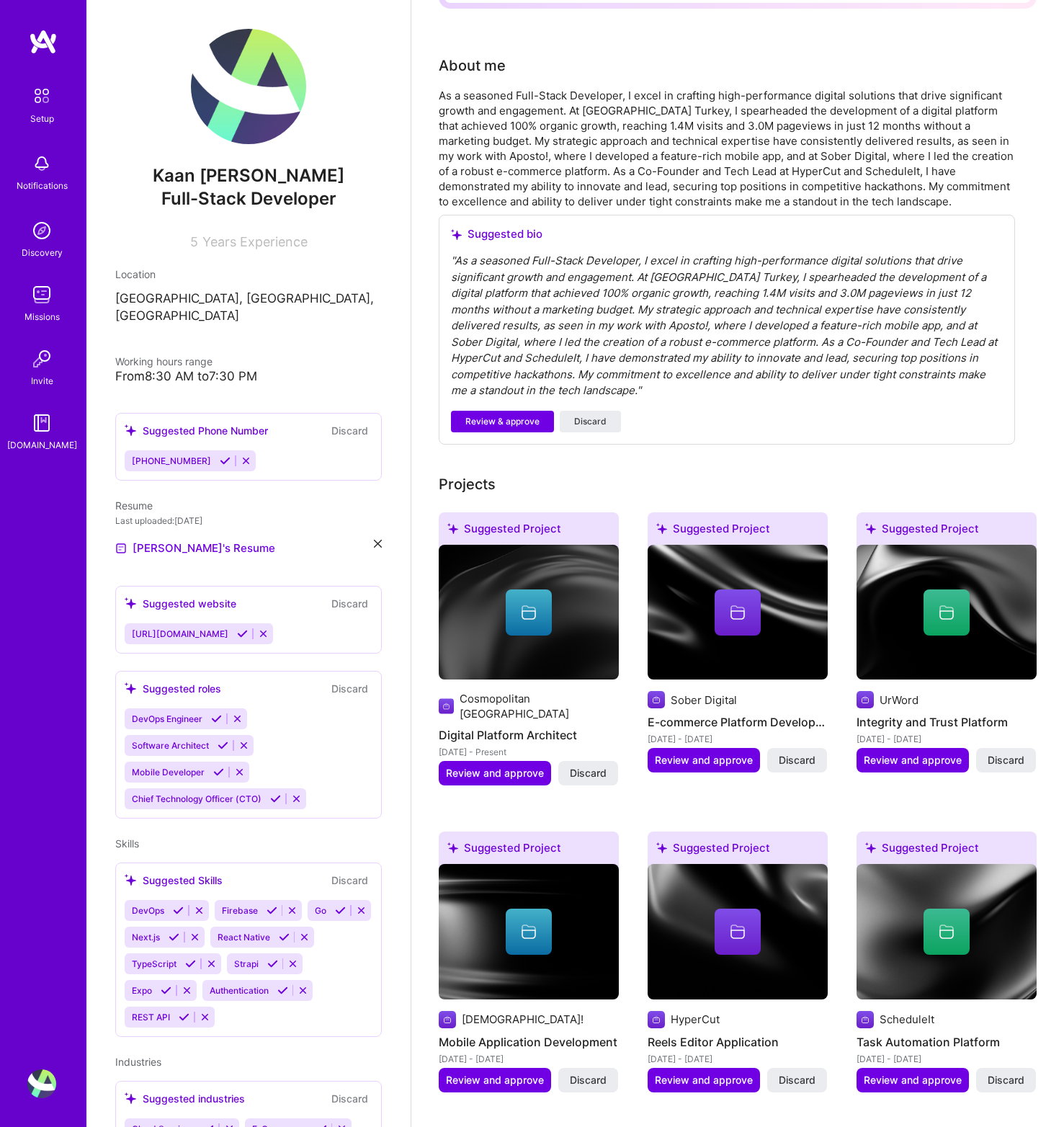
scroll to position [644, 0]
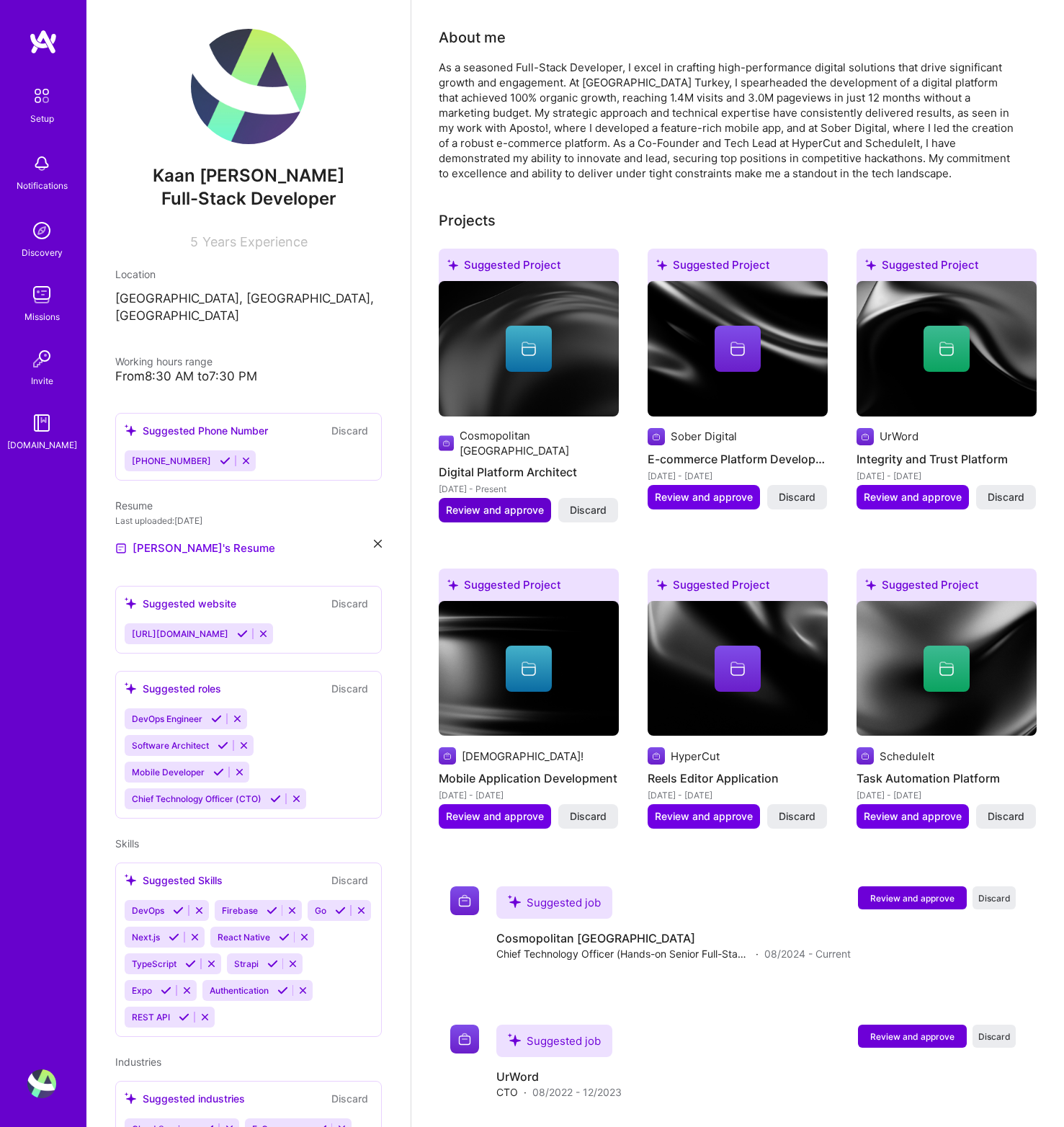
click at [522, 503] on span "Review and approve" at bounding box center [494, 511] width 98 height 14
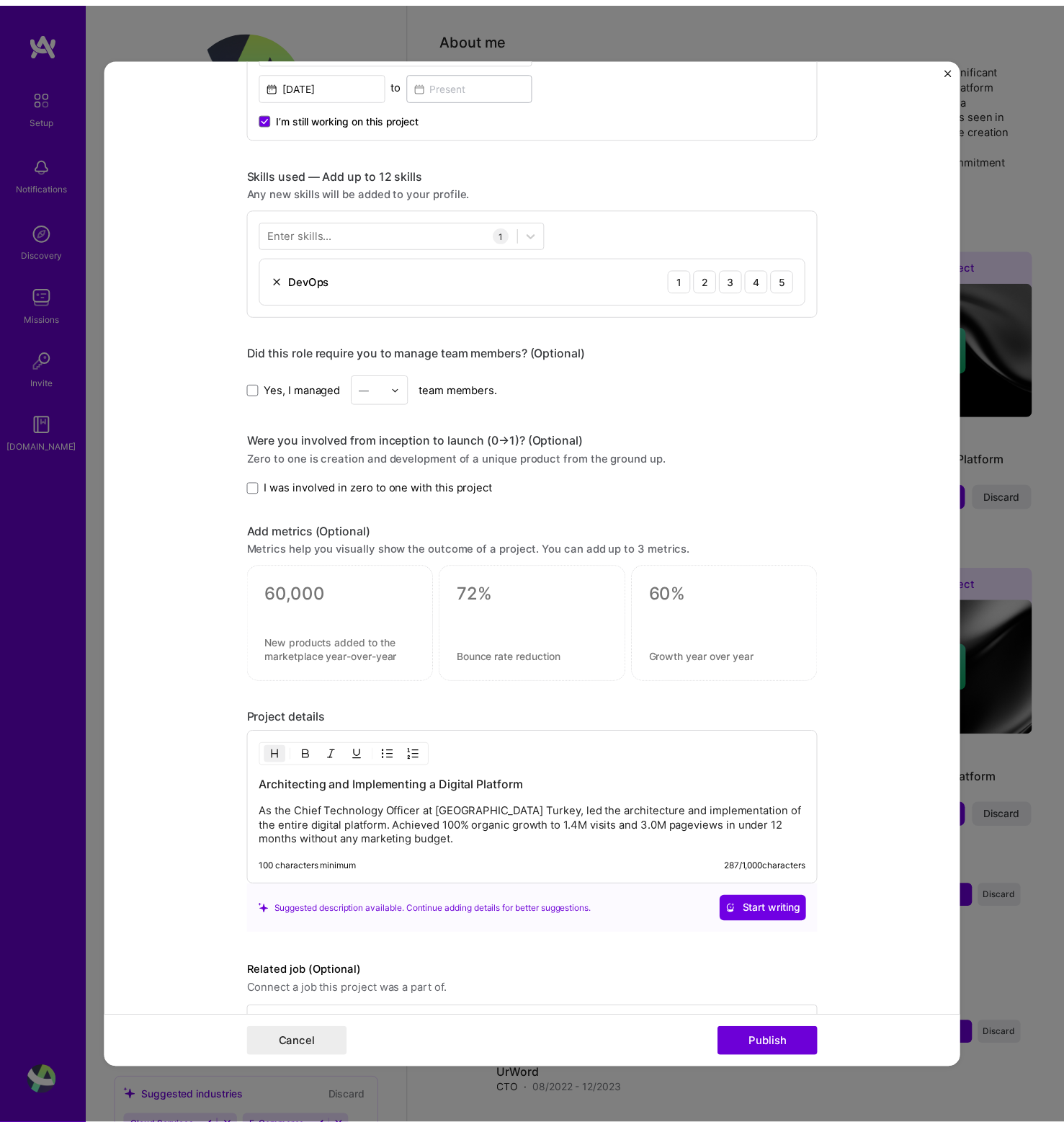
scroll to position [660, 0]
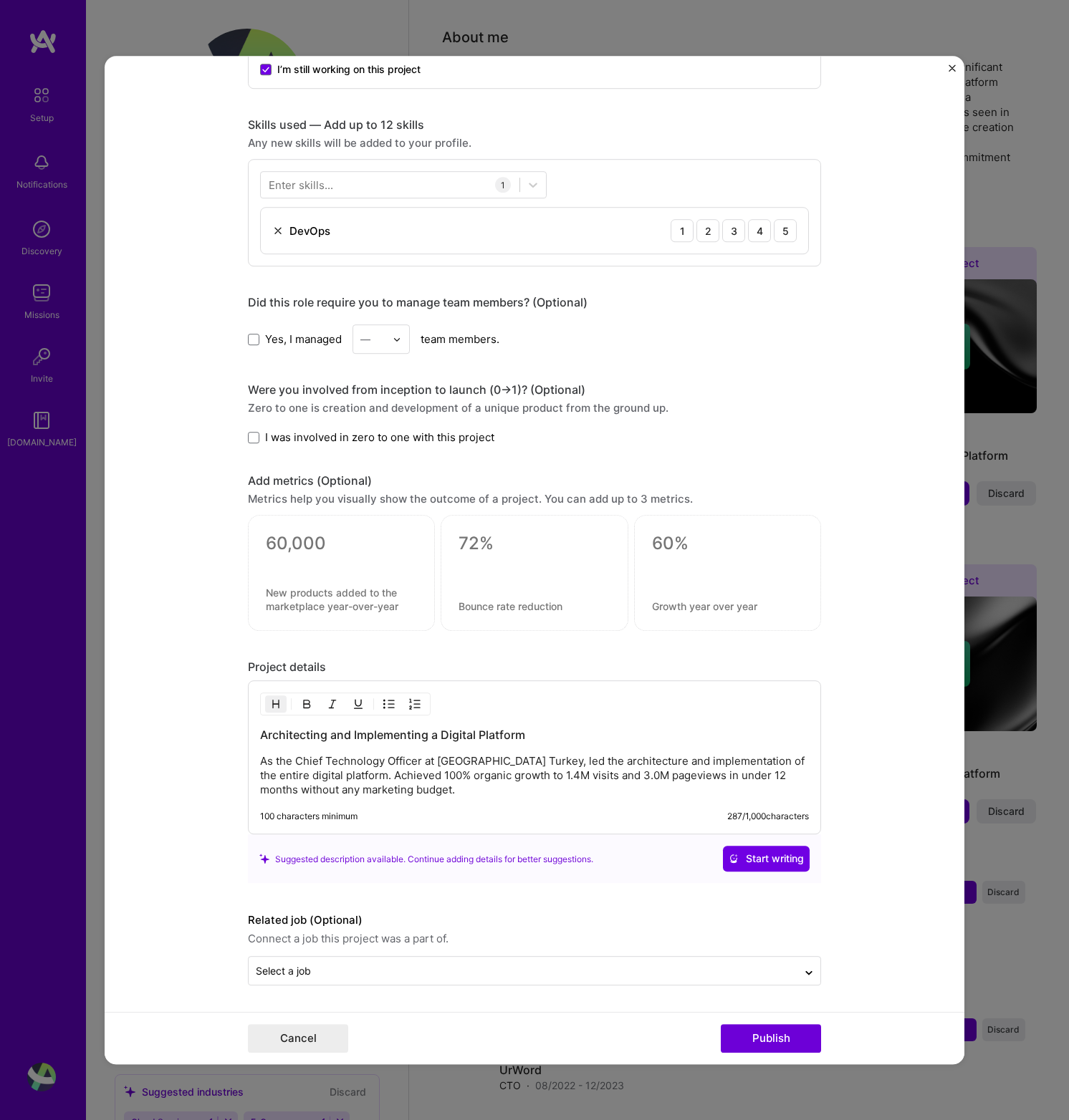
click at [329, 568] on div at bounding box center [342, 563] width 151 height 15
click at [487, 564] on div at bounding box center [534, 569] width 151 height 15
click at [540, 597] on div at bounding box center [534, 573] width 187 height 116
click at [368, 503] on div "Metrics help you visually show the outcome of a project. You can add up to 3 me…" at bounding box center [534, 499] width 573 height 15
drag, startPoint x: 368, startPoint y: 503, endPoint x: 321, endPoint y: 495, distance: 47.7
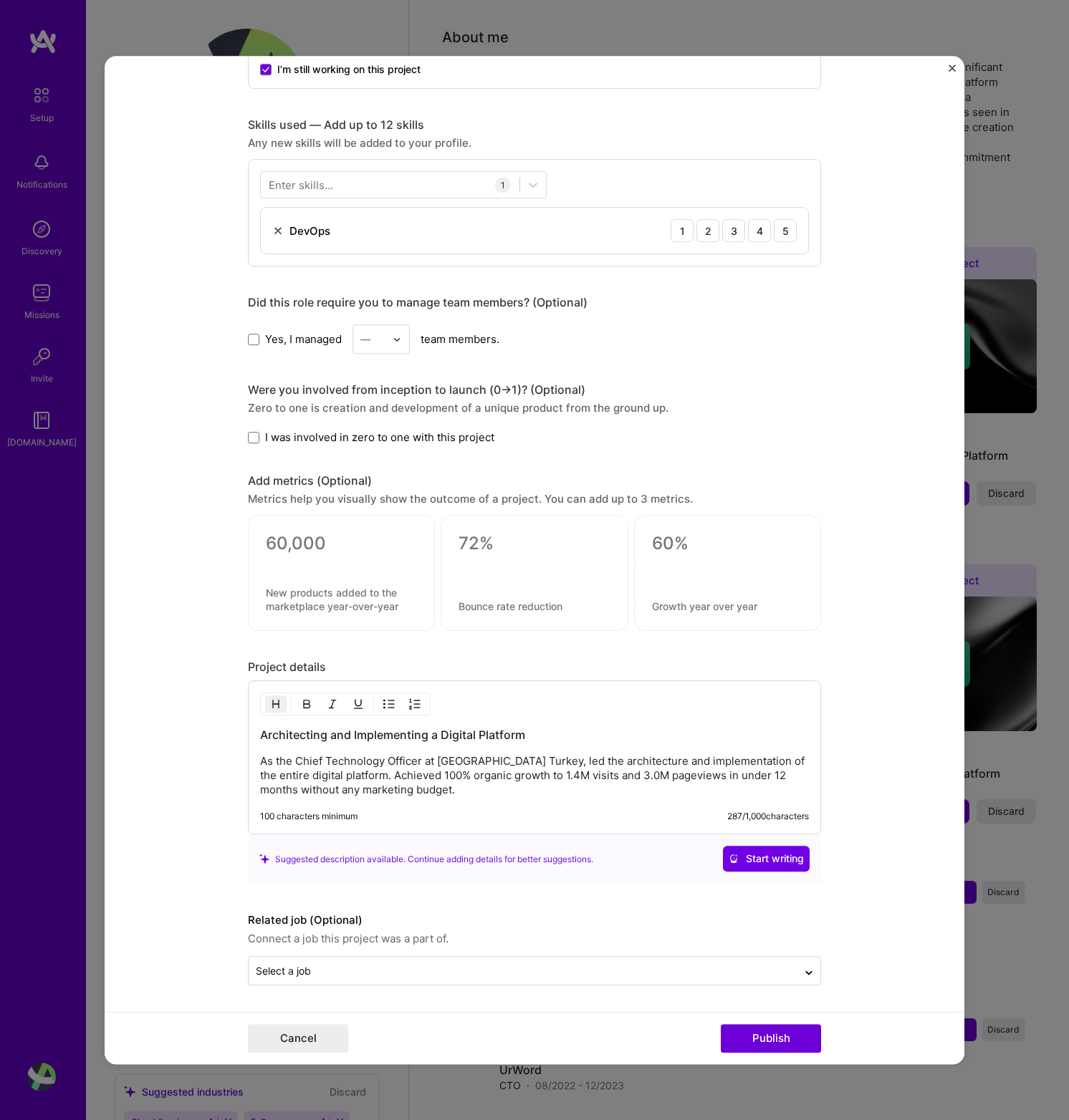
click at [368, 504] on div "Metrics help you visually show the outcome of a project. You can add up to 3 me…" at bounding box center [534, 499] width 573 height 15
click at [296, 490] on div "Add metrics (Optional) Metrics help you visually show the outcome of a project.…" at bounding box center [534, 553] width 573 height 158
click at [159, 13] on div "Editing suggested project This project is suggested based on your LinkedIn, res…" at bounding box center [534, 560] width 1069 height 1120
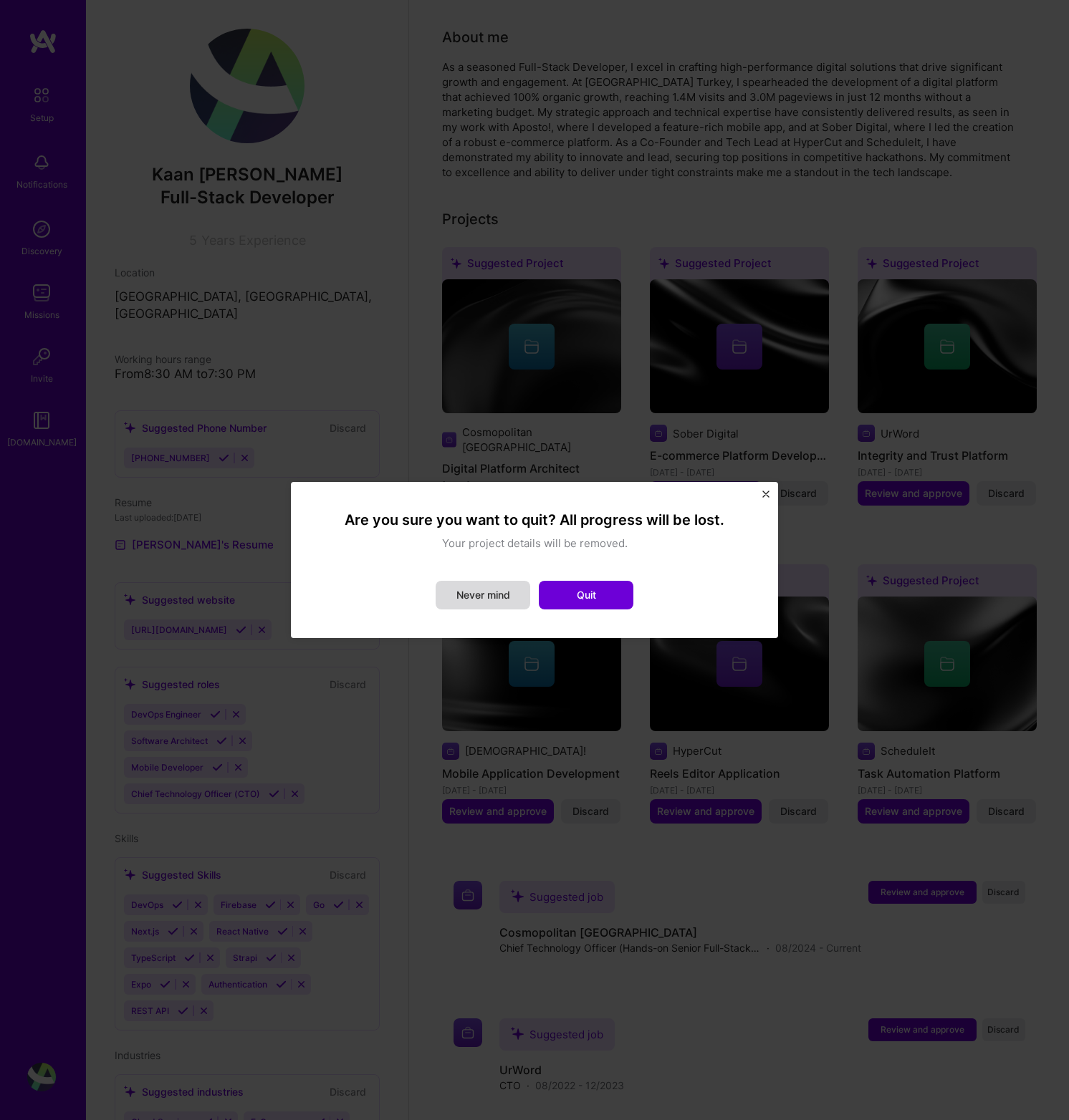
click at [504, 590] on button "Never mind" at bounding box center [482, 596] width 94 height 28
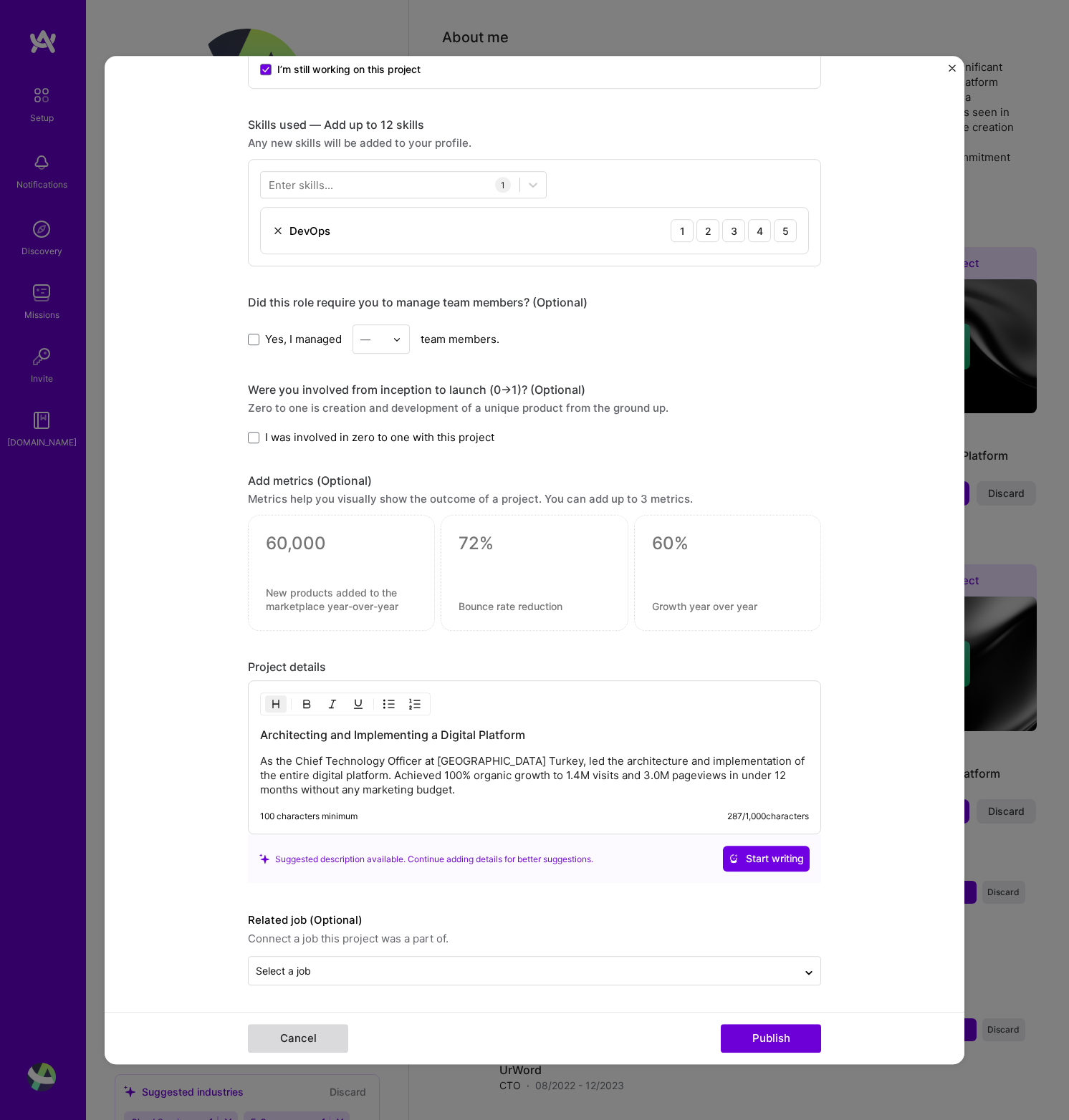
click at [312, 1038] on button "Cancel" at bounding box center [297, 1039] width 101 height 28
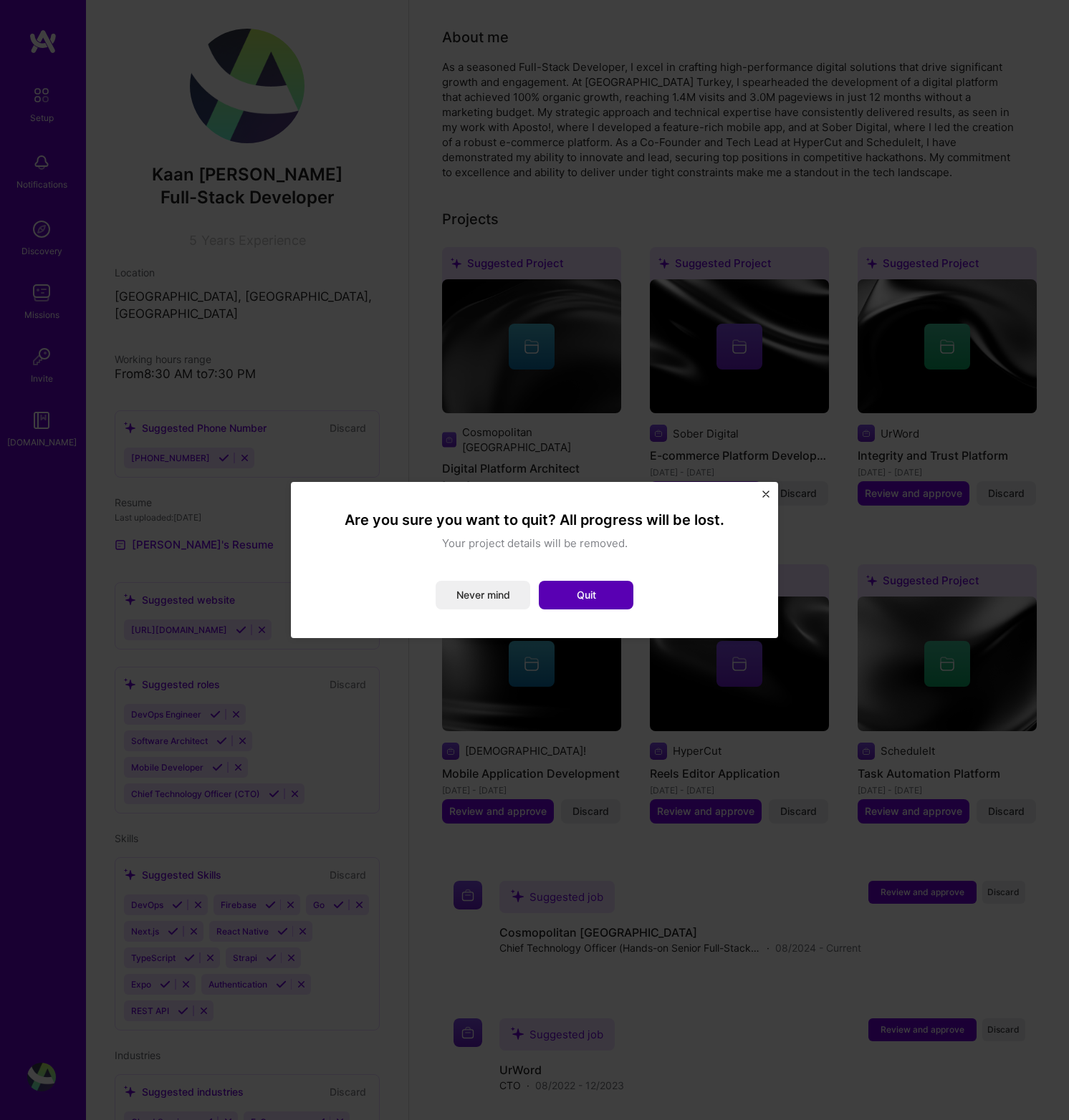
click at [620, 600] on button "Quit" at bounding box center [586, 596] width 94 height 28
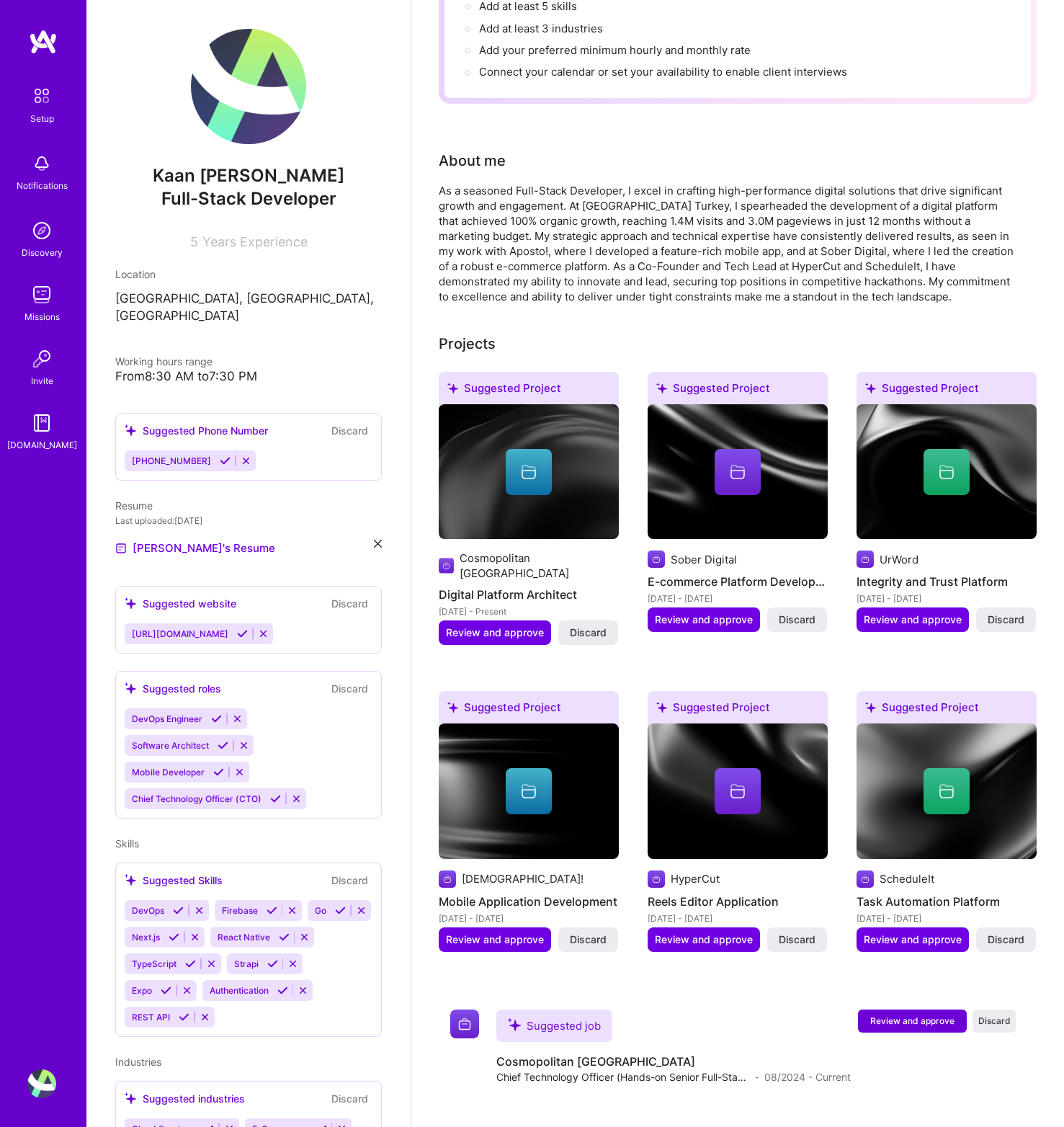
scroll to position [0, 0]
